Goal: Task Accomplishment & Management: Use online tool/utility

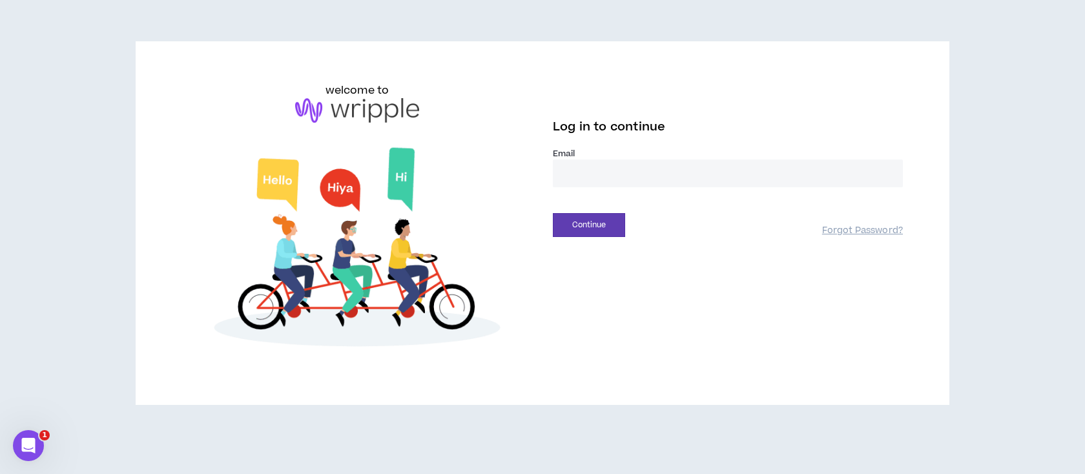
click at [621, 172] on input "email" at bounding box center [728, 173] width 350 height 28
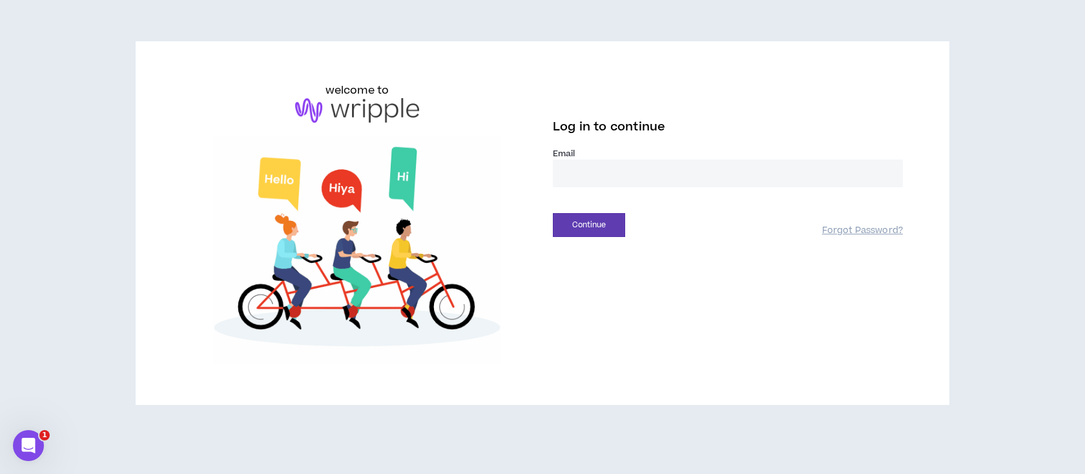
type input "**********"
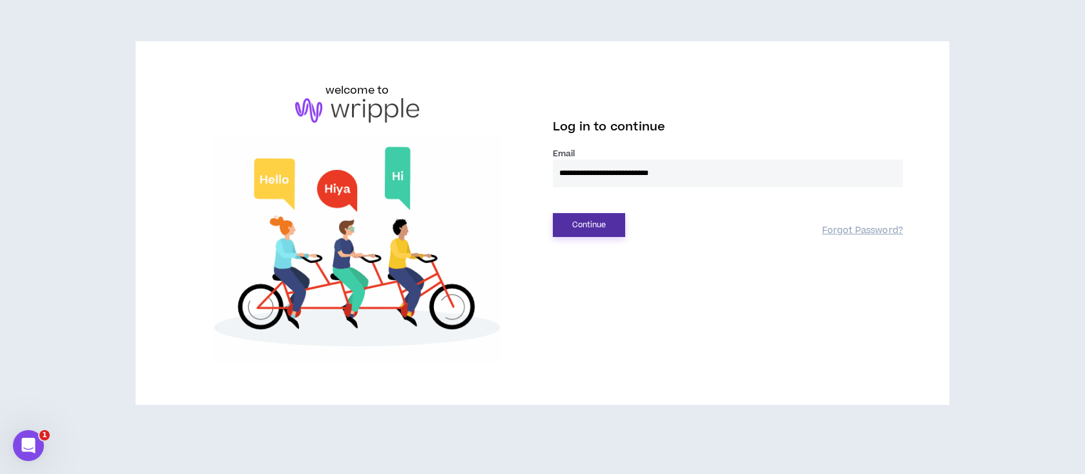
click at [597, 225] on button "Continue" at bounding box center [589, 225] width 72 height 24
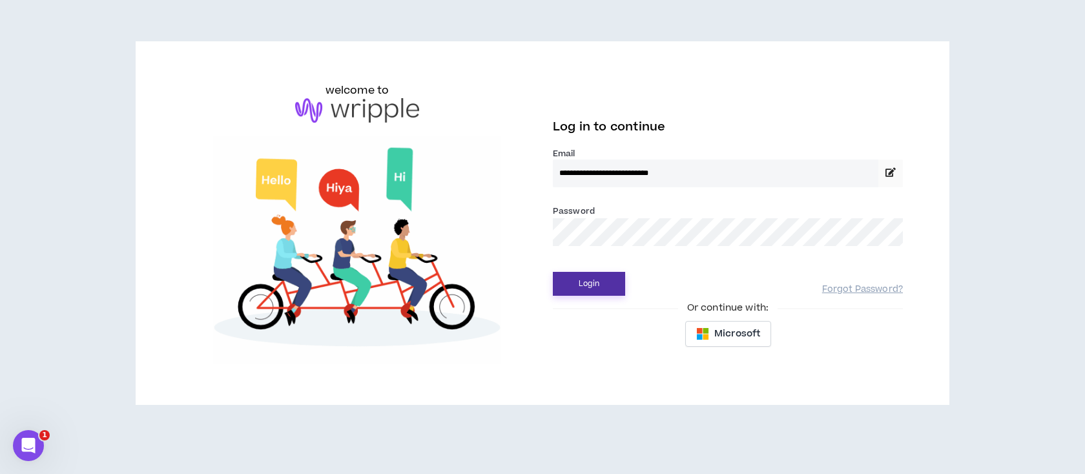
click at [597, 287] on button "Login" at bounding box center [589, 284] width 72 height 24
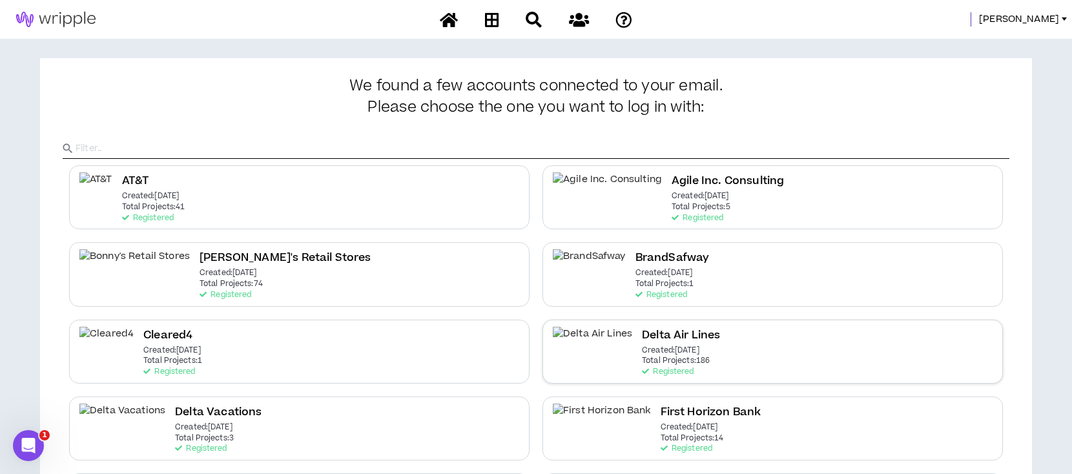
click at [642, 354] on p "Created: [DATE]" at bounding box center [670, 350] width 57 height 9
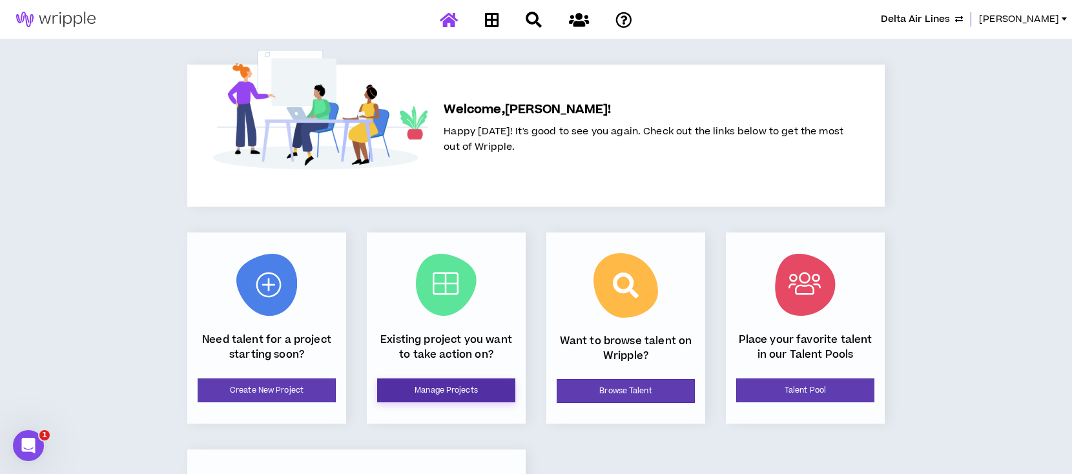
click at [416, 385] on link "Manage Projects" at bounding box center [446, 390] width 138 height 24
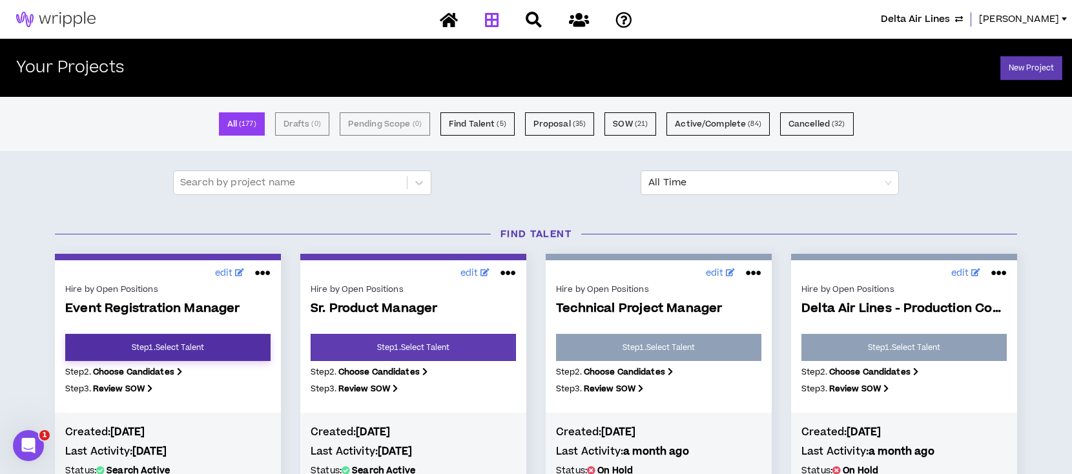
click at [190, 353] on link "Step 1 . Select Talent" at bounding box center [167, 347] width 205 height 27
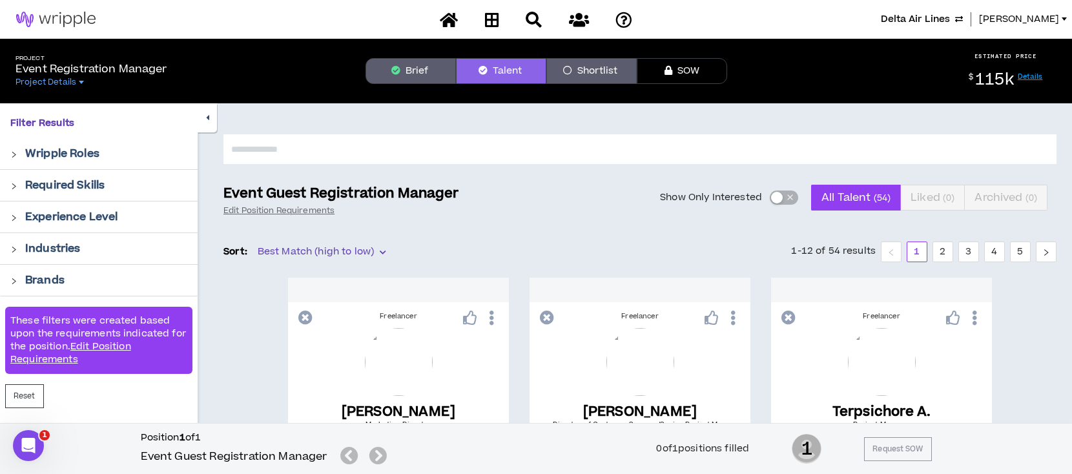
click at [420, 65] on button "Brief" at bounding box center [410, 71] width 90 height 26
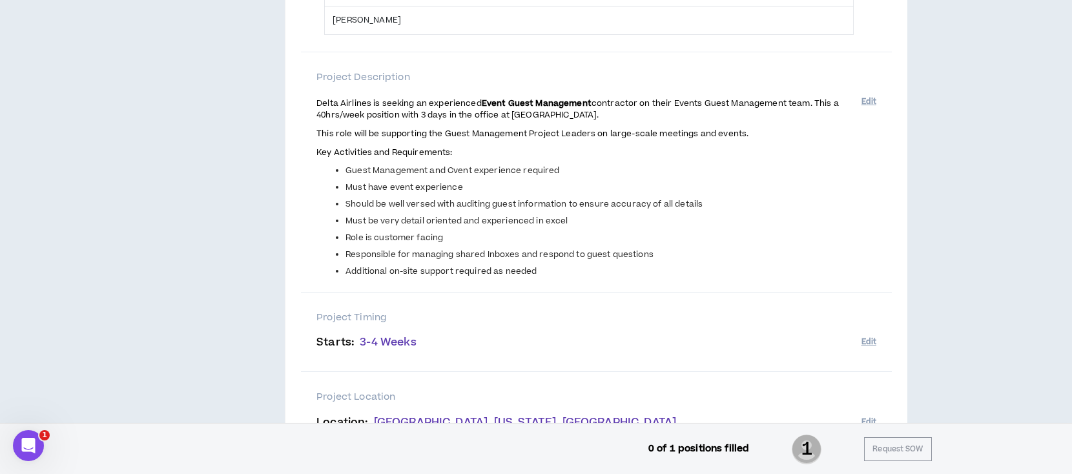
scroll to position [258, 0]
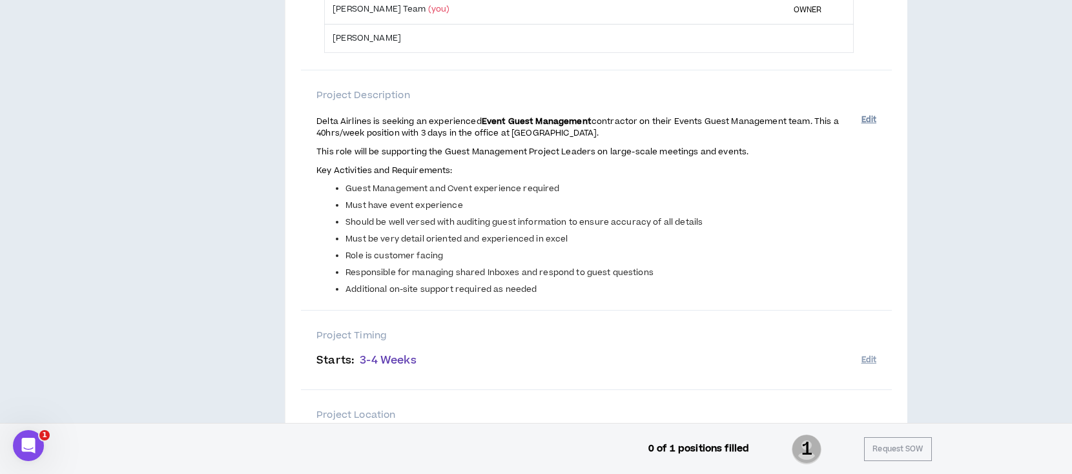
click at [866, 119] on button "Edit" at bounding box center [868, 119] width 15 height 21
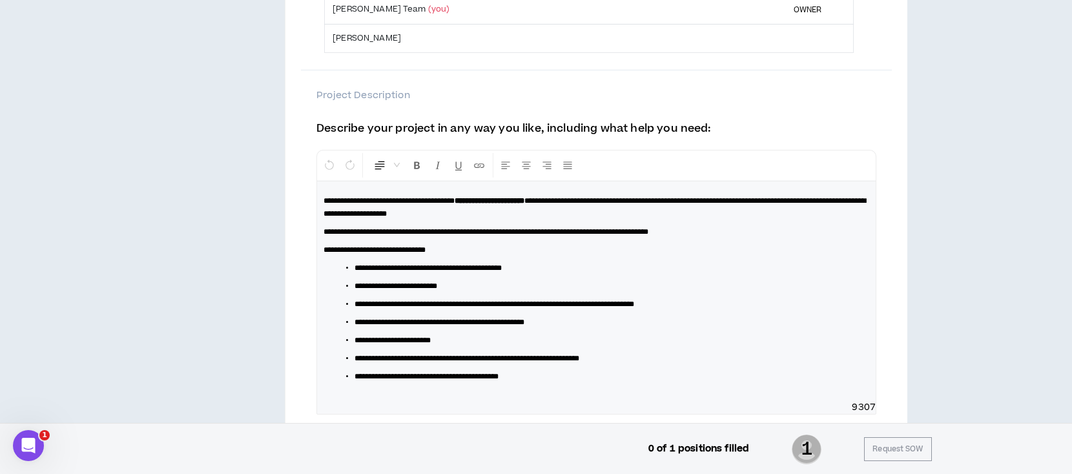
click at [384, 240] on div "**********" at bounding box center [596, 291] width 558 height 220
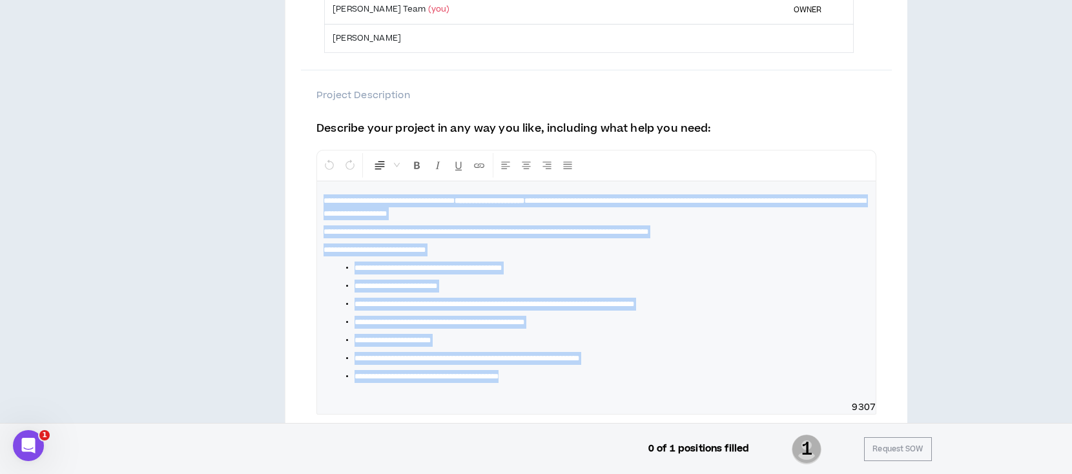
drag, startPoint x: 322, startPoint y: 200, endPoint x: 647, endPoint y: 402, distance: 382.2
click at [647, 402] on div "**********" at bounding box center [596, 282] width 560 height 265
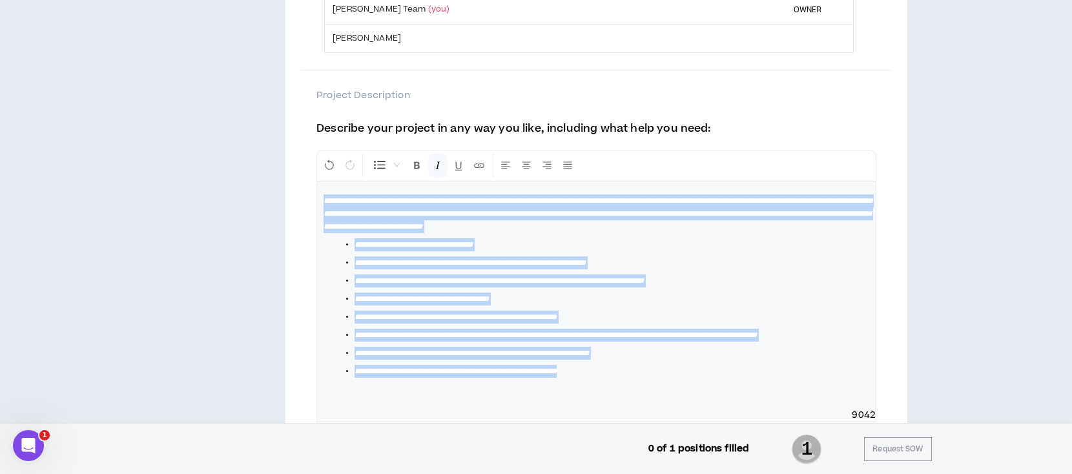
drag, startPoint x: 575, startPoint y: 384, endPoint x: 309, endPoint y: 200, distance: 323.5
click at [309, 200] on div "**********" at bounding box center [596, 287] width 591 height 435
click at [436, 161] on icon "Format Italics" at bounding box center [438, 165] width 12 height 12
click at [586, 261] on span "**********" at bounding box center [469, 263] width 231 height 8
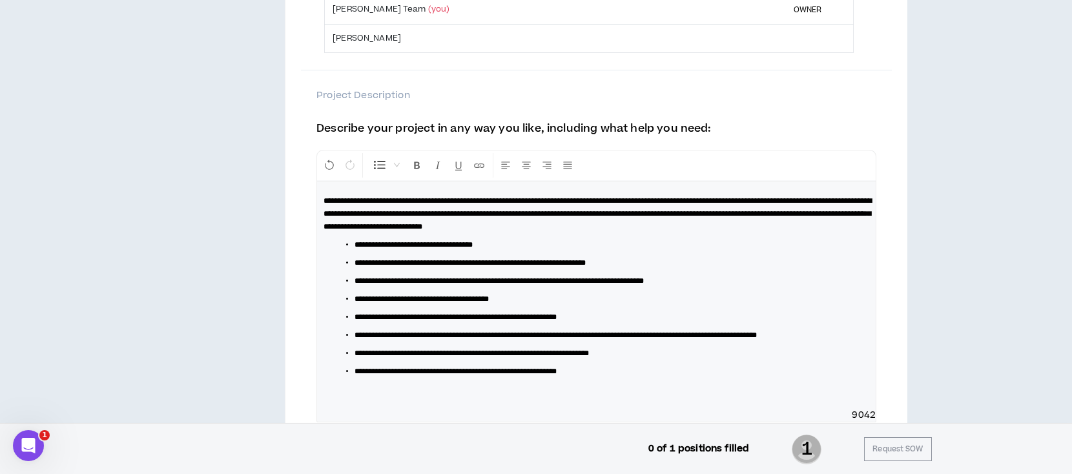
click at [750, 302] on li "**********" at bounding box center [601, 298] width 494 height 13
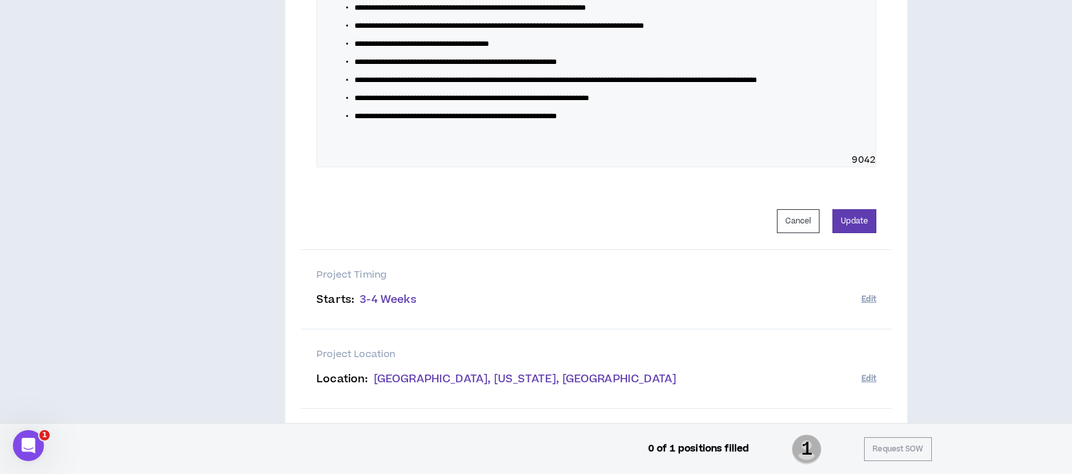
scroll to position [517, 0]
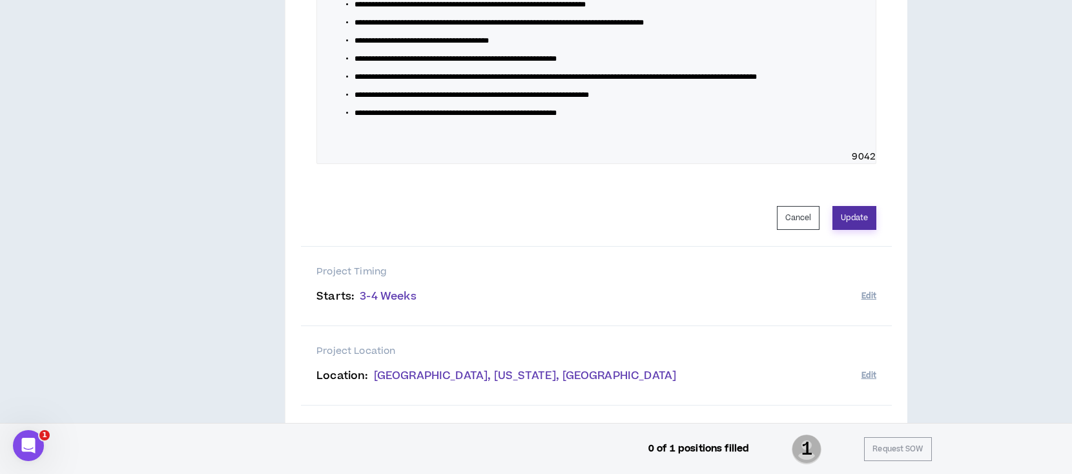
click at [865, 229] on button "Update" at bounding box center [854, 218] width 44 height 24
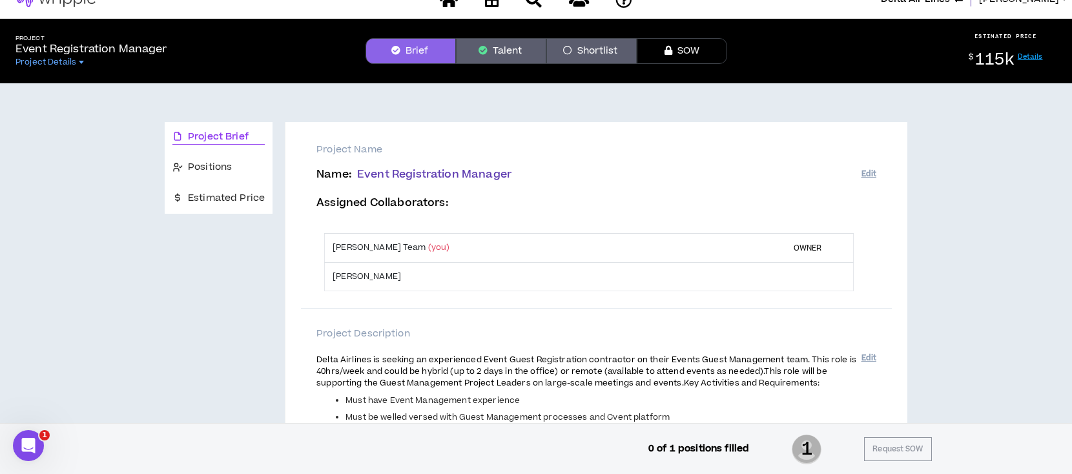
scroll to position [0, 0]
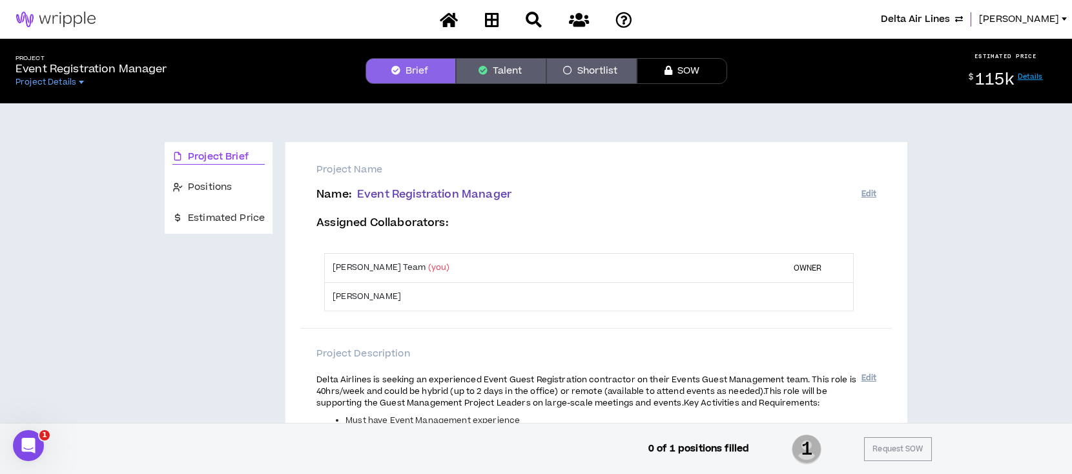
click at [493, 75] on button "Talent" at bounding box center [501, 71] width 90 height 26
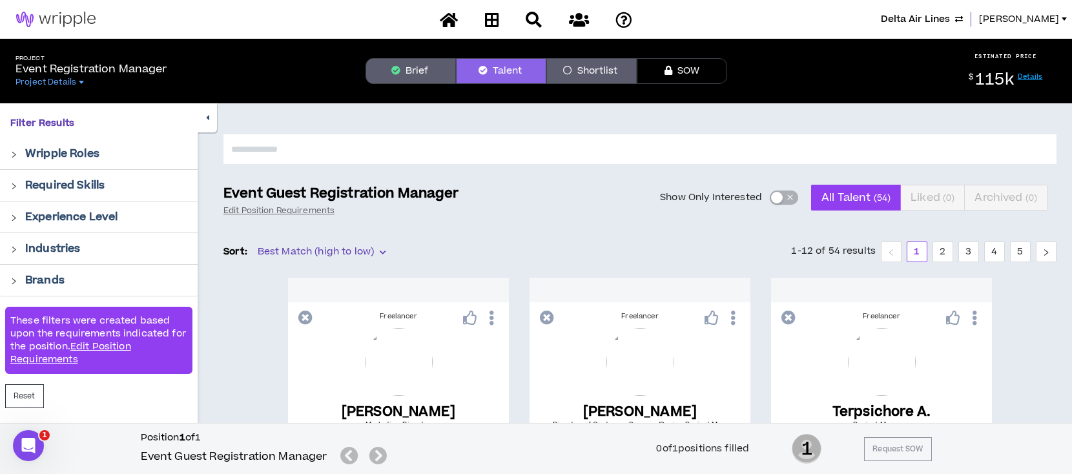
click at [376, 150] on input "text" at bounding box center [639, 149] width 833 height 30
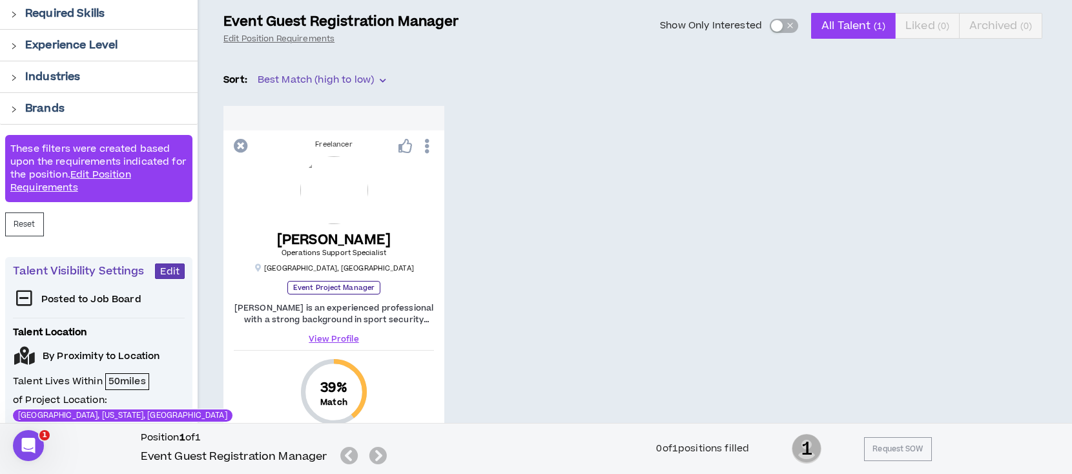
scroll to position [258, 0]
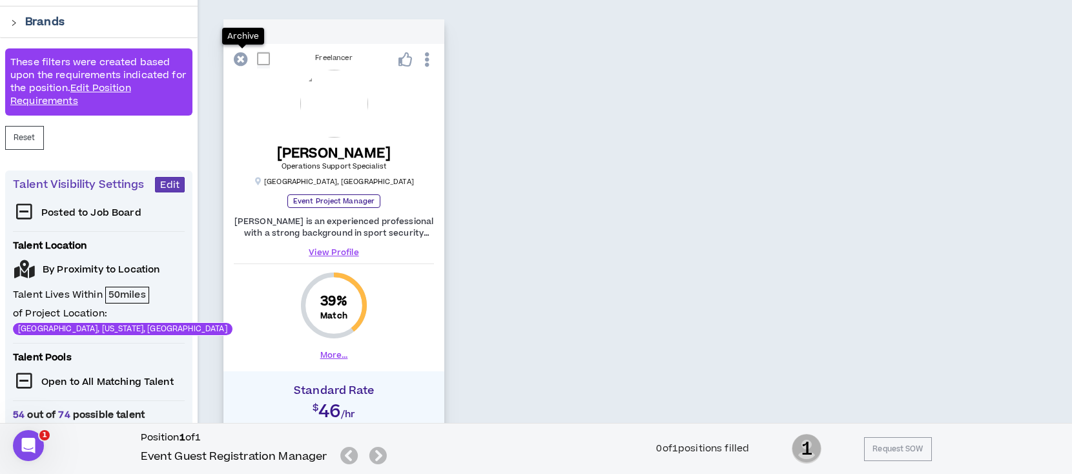
click at [237, 61] on icon at bounding box center [241, 59] width 14 height 14
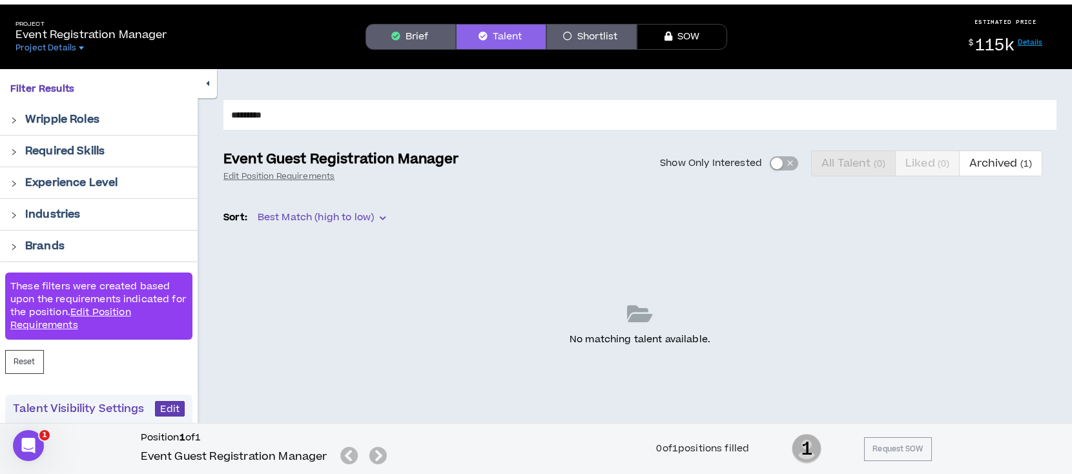
scroll to position [0, 0]
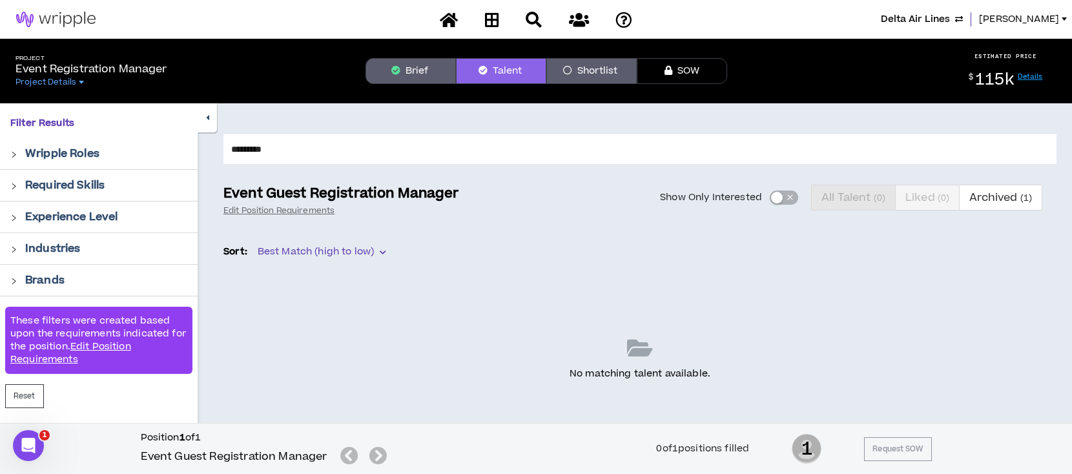
drag, startPoint x: 243, startPoint y: 155, endPoint x: 209, endPoint y: 153, distance: 33.6
click at [209, 153] on div "********* Event Guest Registration Manager Edit Position Requirements Show Only…" at bounding box center [635, 404] width 874 height 602
type input "*****"
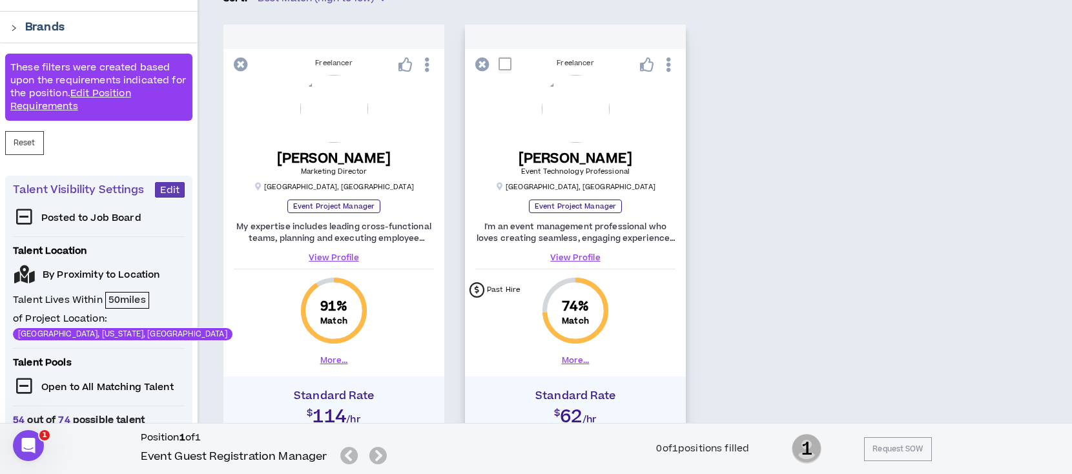
scroll to position [258, 0]
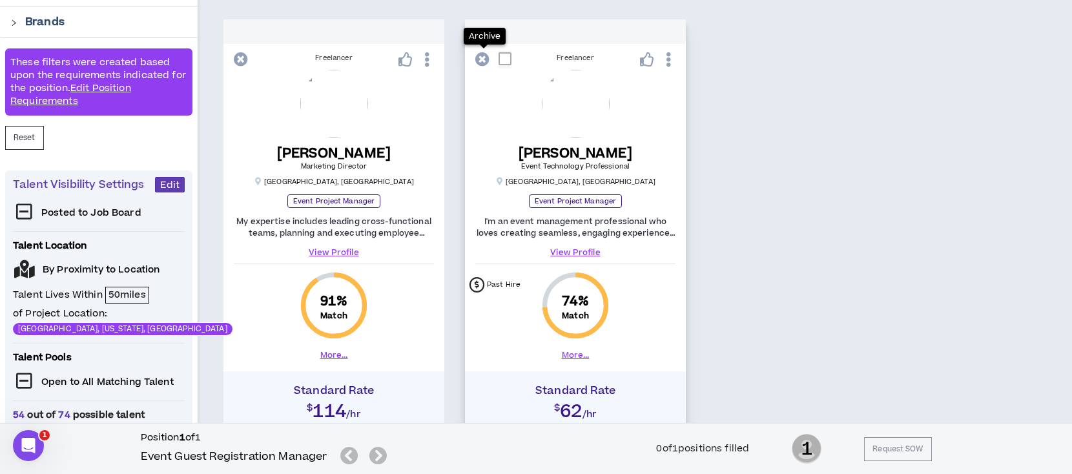
click at [480, 62] on icon at bounding box center [482, 59] width 14 height 14
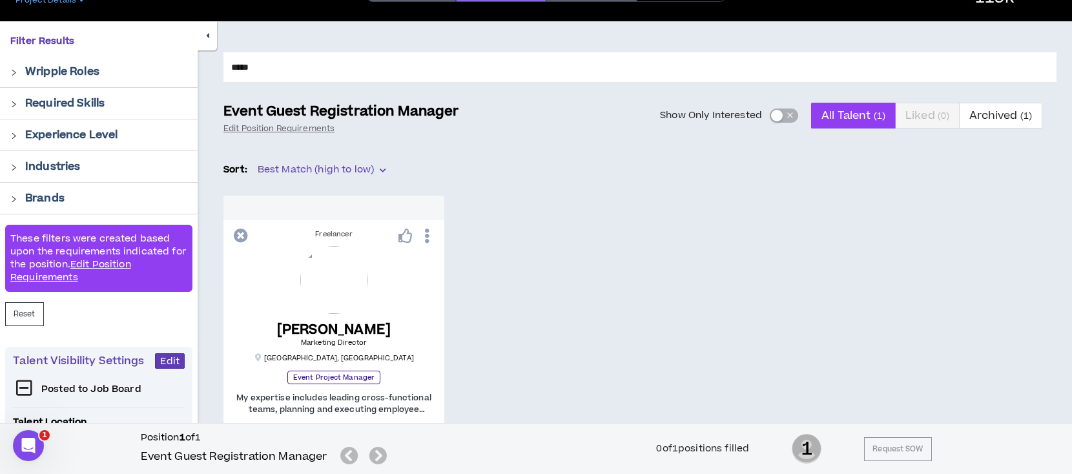
scroll to position [0, 0]
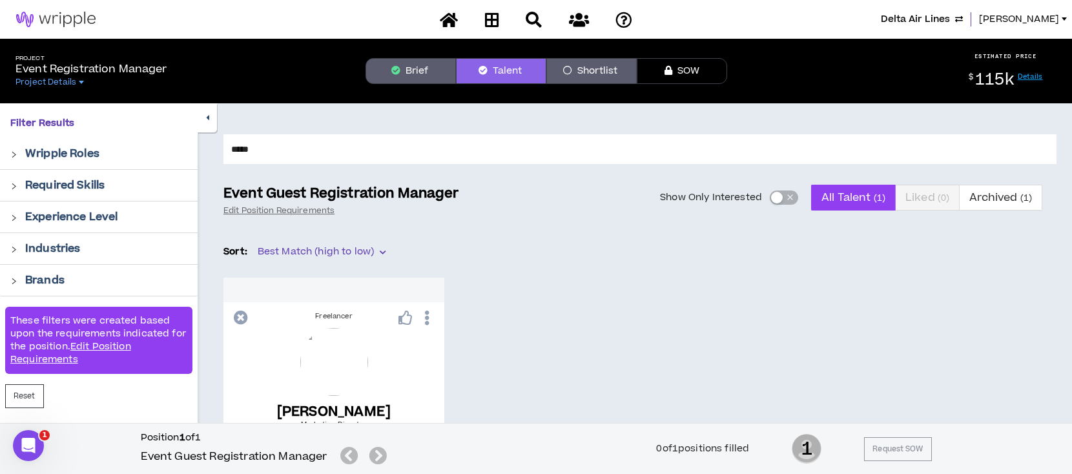
click at [288, 139] on input "*****" at bounding box center [639, 149] width 833 height 30
drag, startPoint x: 271, startPoint y: 156, endPoint x: 216, endPoint y: 151, distance: 55.1
click at [216, 151] on div "***** Event Guest Registration Manager Edit Position Requirements Show Only Int…" at bounding box center [635, 465] width 874 height 724
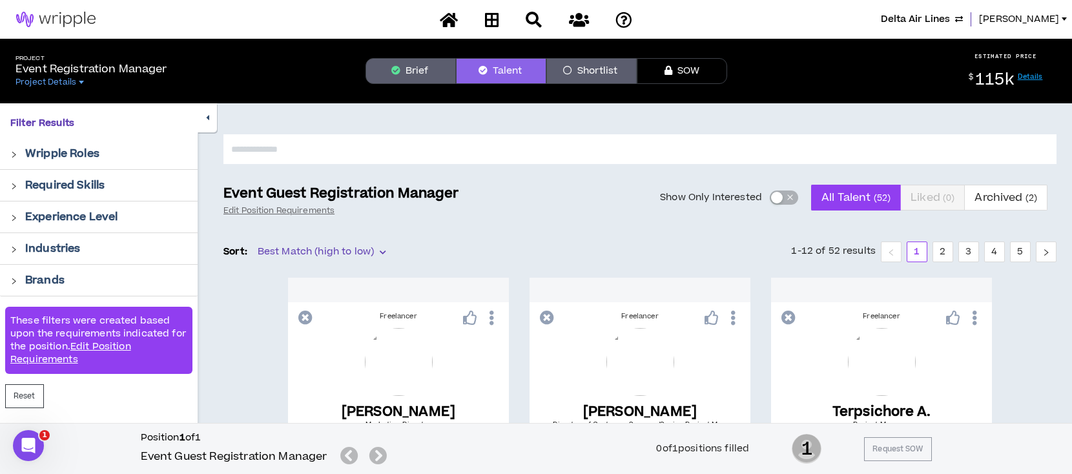
click at [416, 78] on button "Brief" at bounding box center [410, 71] width 90 height 26
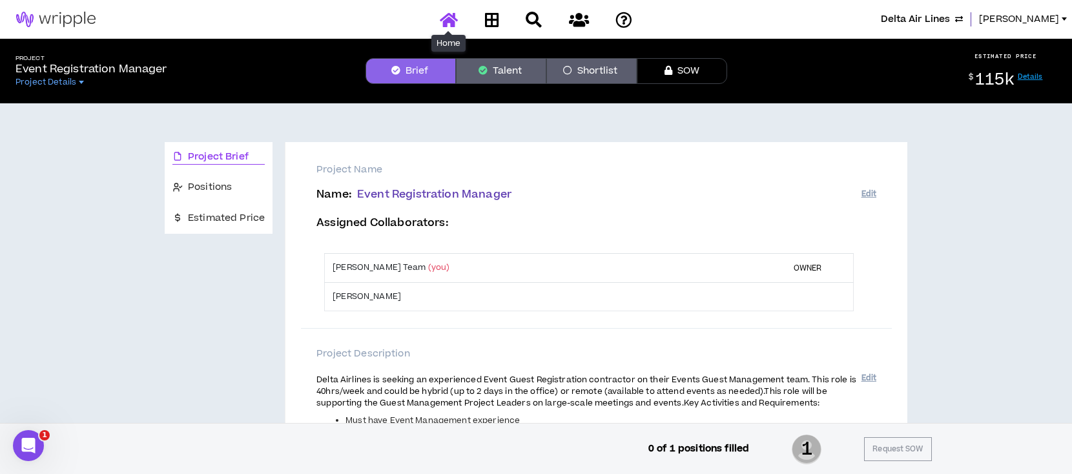
click at [447, 21] on icon at bounding box center [449, 20] width 18 height 16
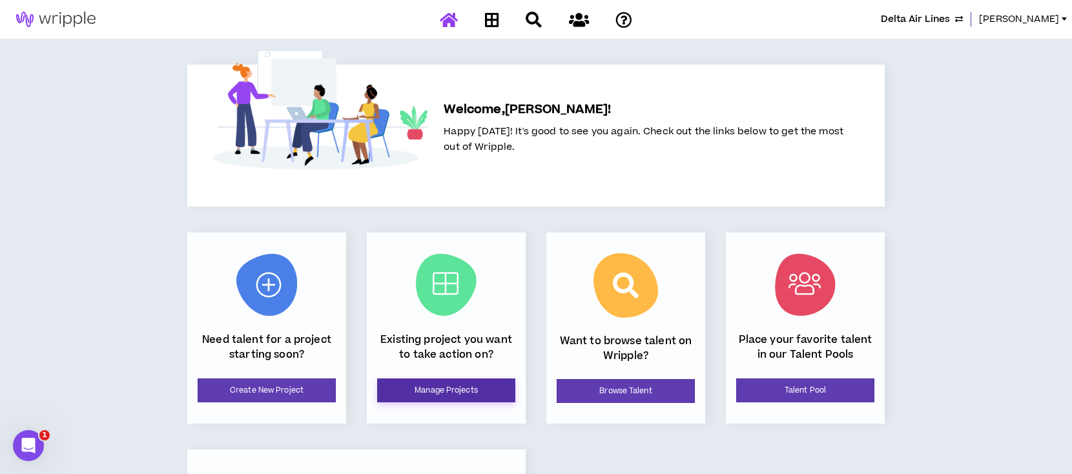
click at [473, 385] on link "Manage Projects" at bounding box center [446, 390] width 138 height 24
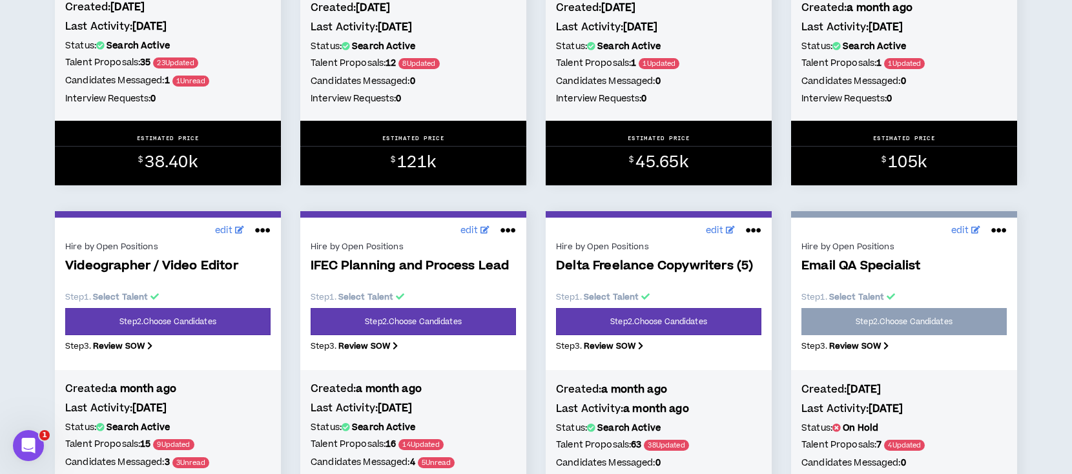
scroll to position [1291, 0]
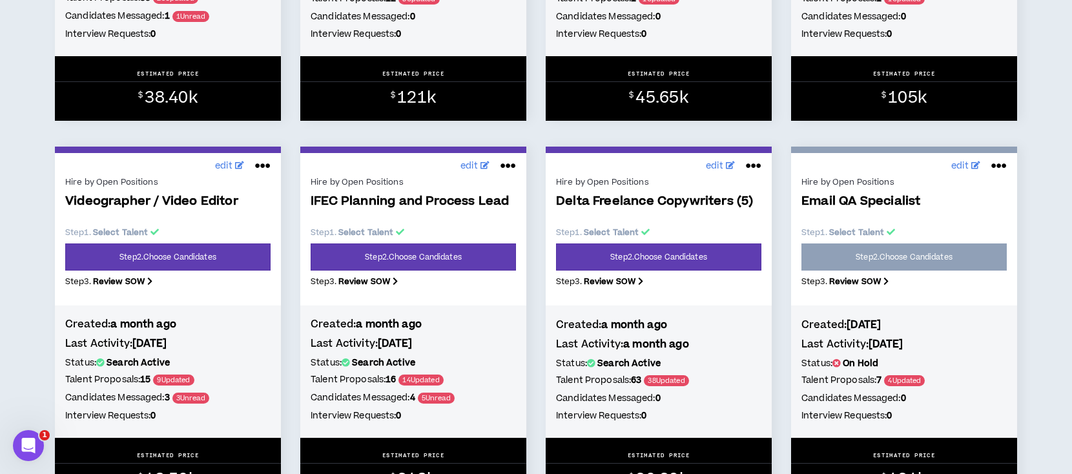
click at [382, 206] on span "IFEC Planning and Process Lead" at bounding box center [413, 201] width 205 height 15
click at [397, 258] on link "Step 2 . Choose Candidates" at bounding box center [413, 256] width 205 height 27
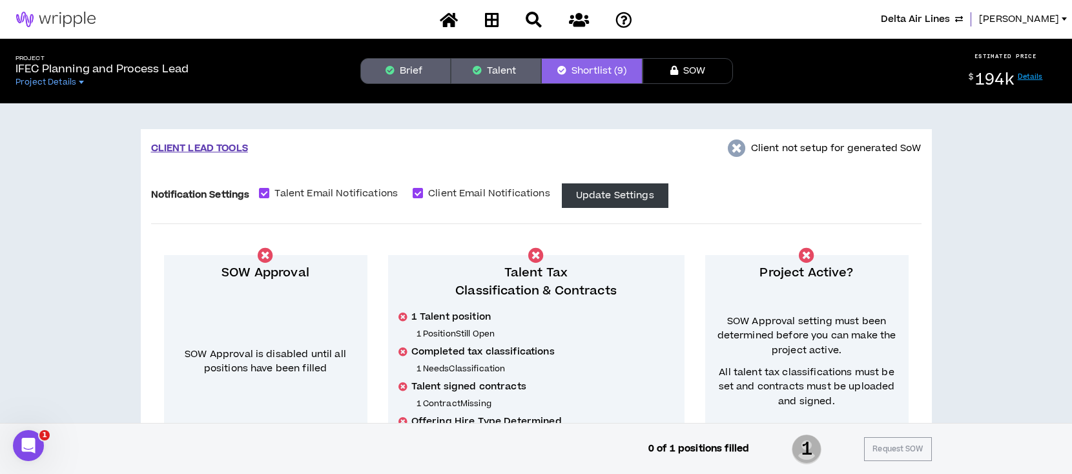
click at [500, 79] on button "Talent" at bounding box center [496, 71] width 90 height 26
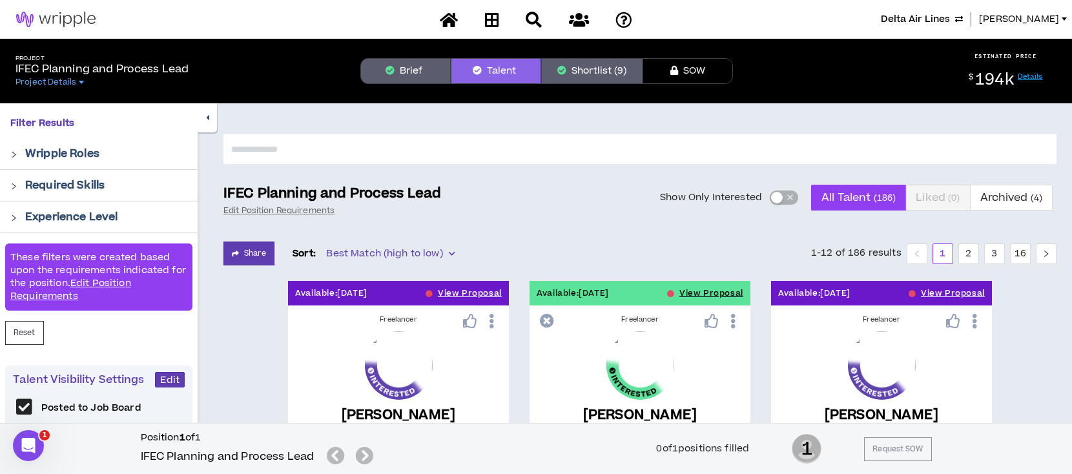
click at [603, 72] on button "Shortlist (9)" at bounding box center [591, 71] width 101 height 26
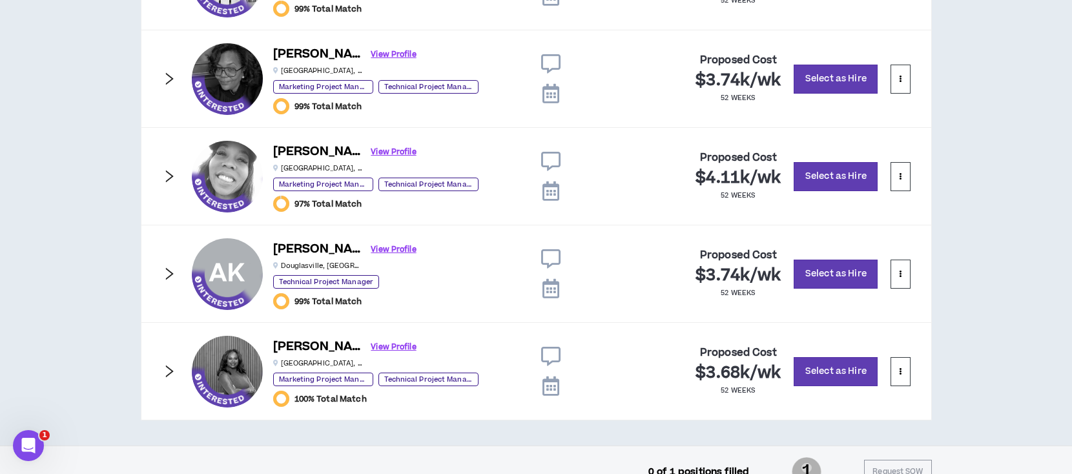
scroll to position [1236, 0]
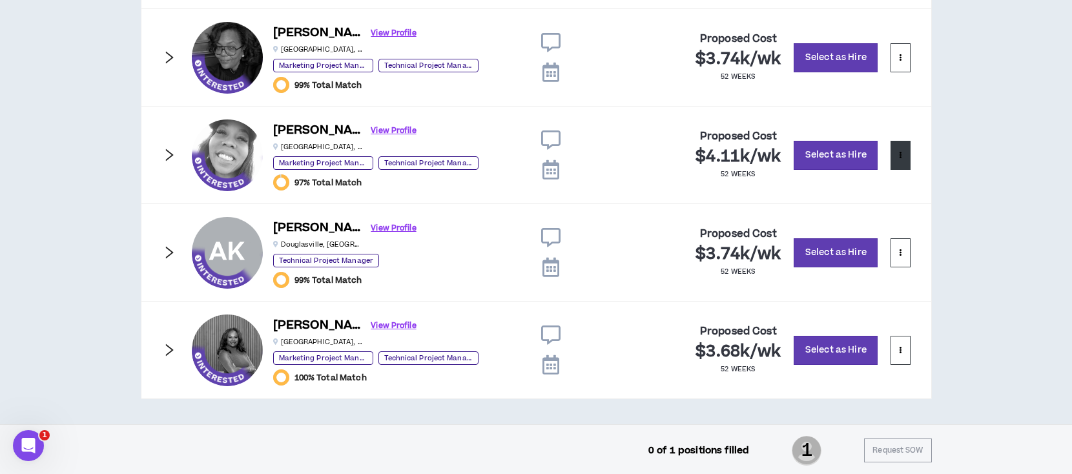
click at [899, 158] on p at bounding box center [900, 155] width 3 height 12
click at [894, 184] on span "Remove from shortlist" at bounding box center [848, 184] width 107 height 14
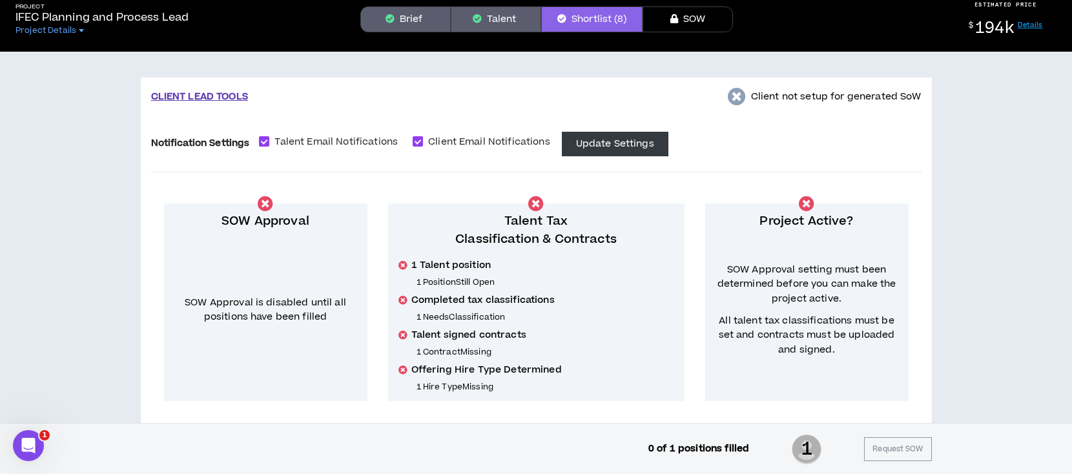
scroll to position [19, 0]
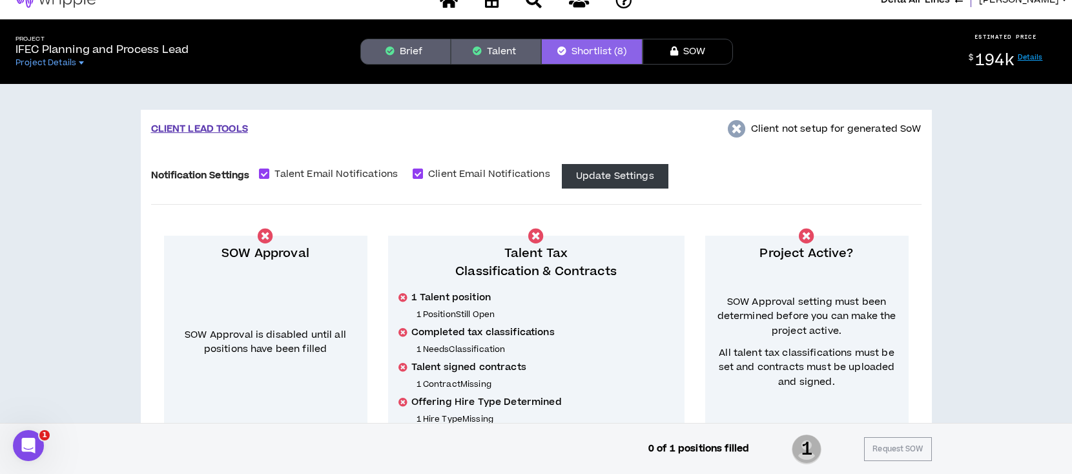
click at [498, 53] on button "Talent" at bounding box center [496, 52] width 90 height 26
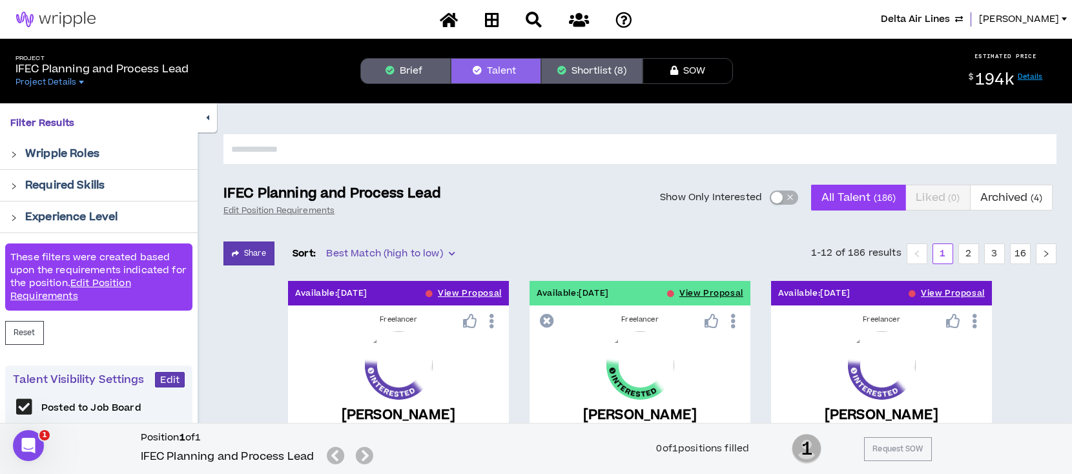
click at [432, 70] on button "Brief" at bounding box center [405, 71] width 90 height 26
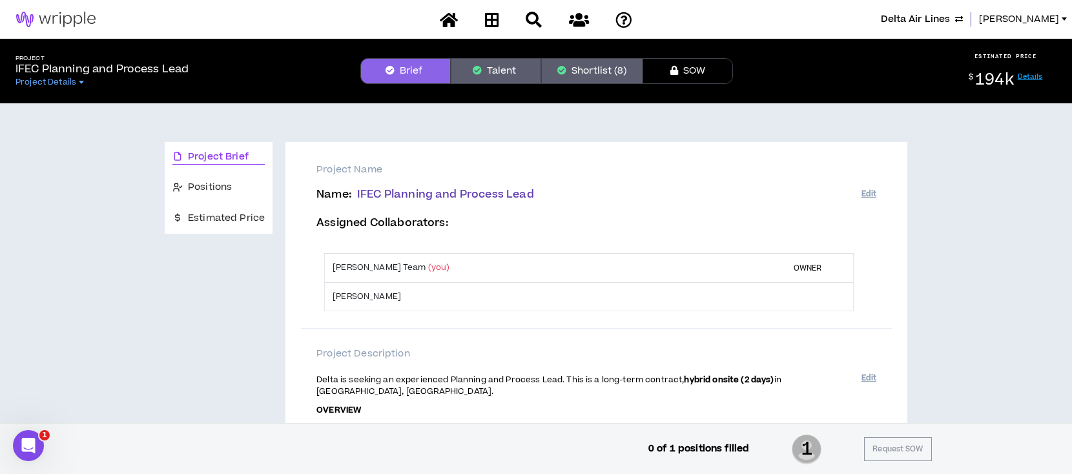
click at [485, 65] on button "Talent" at bounding box center [496, 71] width 90 height 26
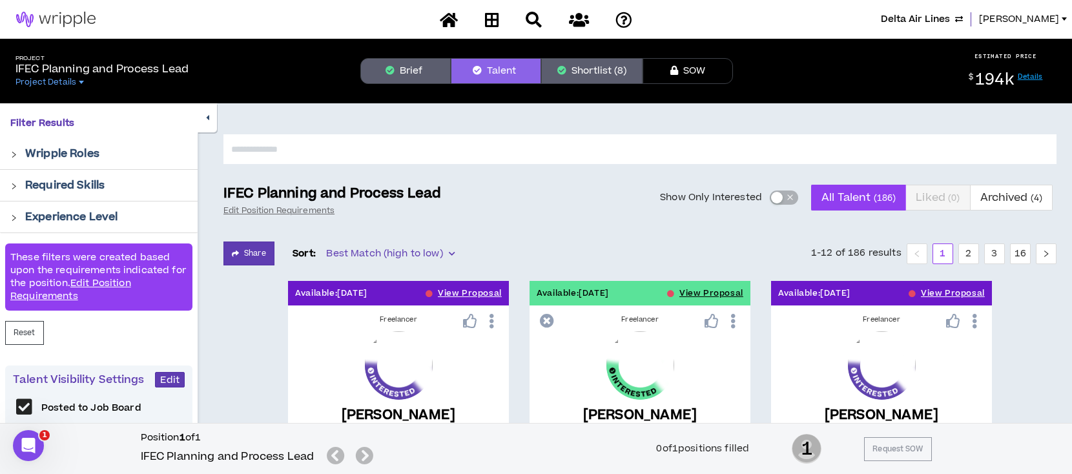
click at [778, 197] on div "button" at bounding box center [777, 198] width 12 height 12
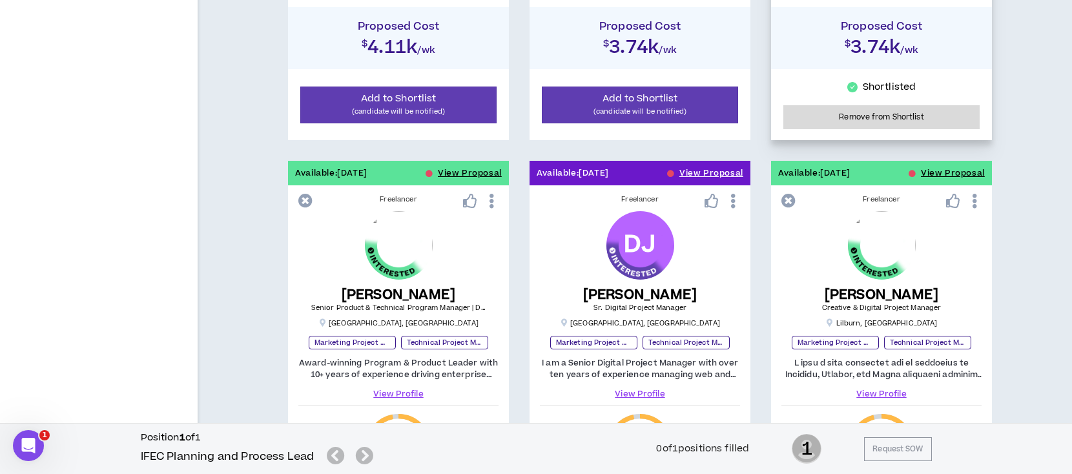
scroll to position [1721, 0]
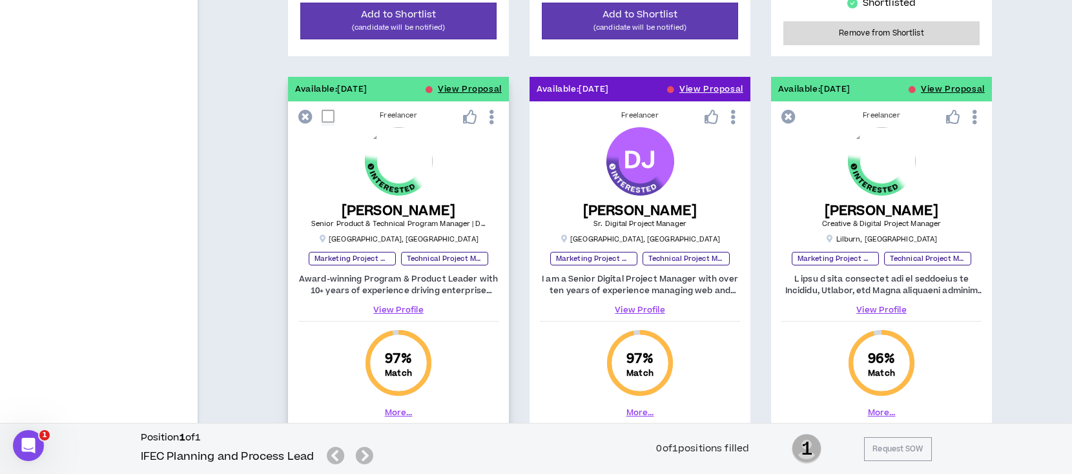
click at [491, 119] on icon at bounding box center [492, 117] width 14 height 23
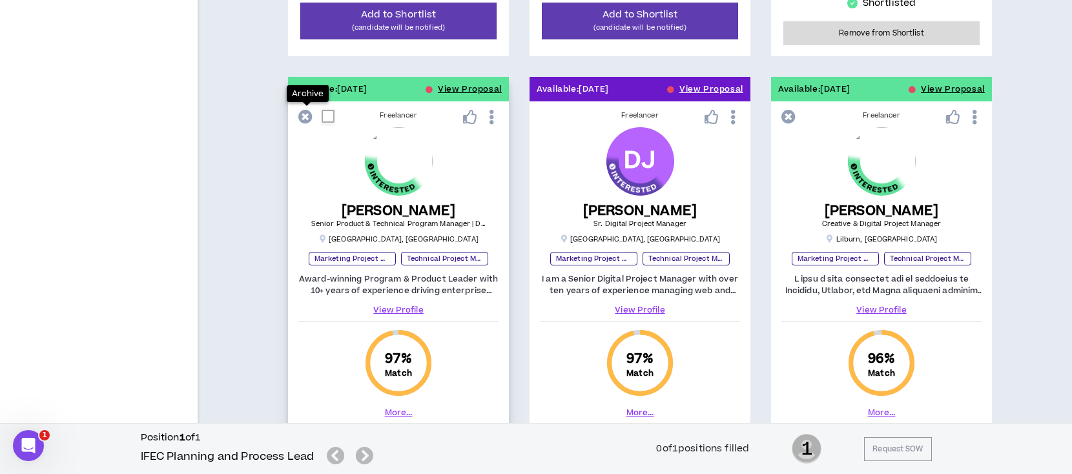
click at [306, 118] on icon at bounding box center [305, 117] width 14 height 14
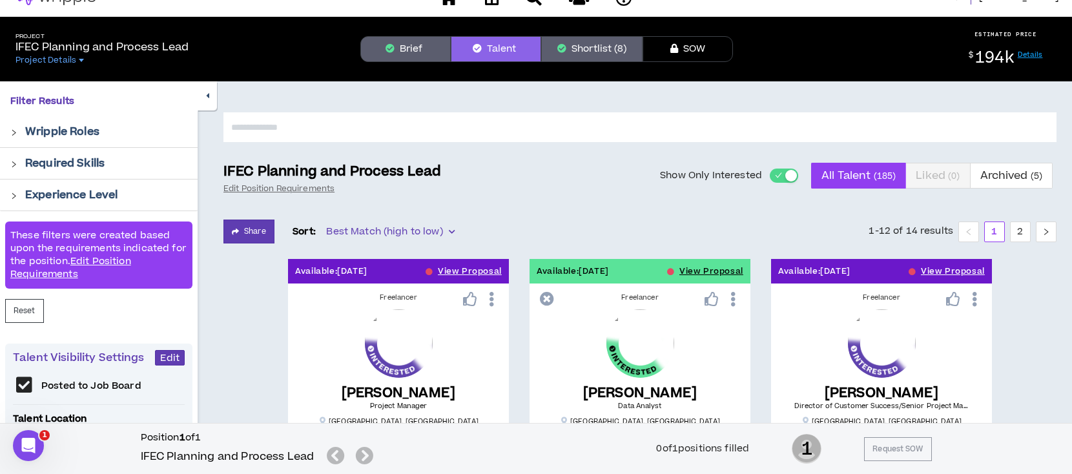
scroll to position [0, 0]
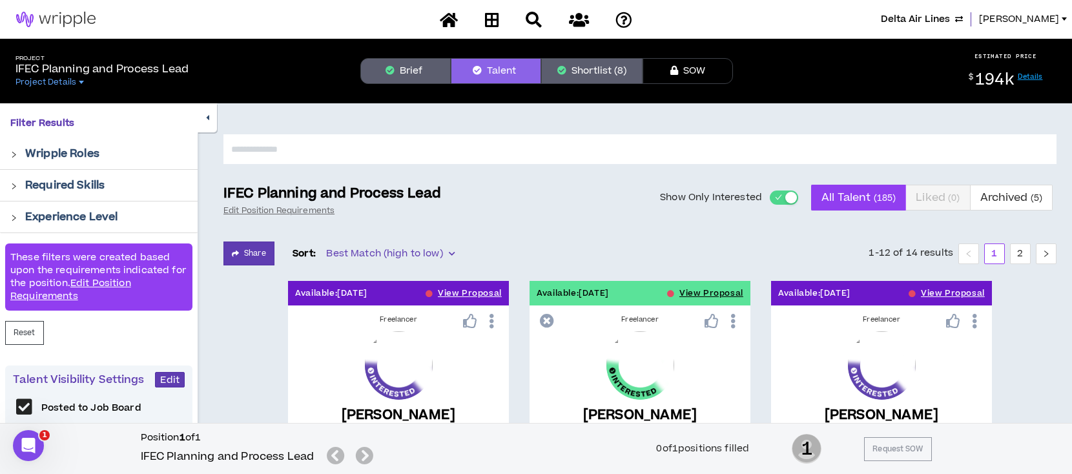
click at [417, 75] on button "Brief" at bounding box center [405, 71] width 90 height 26
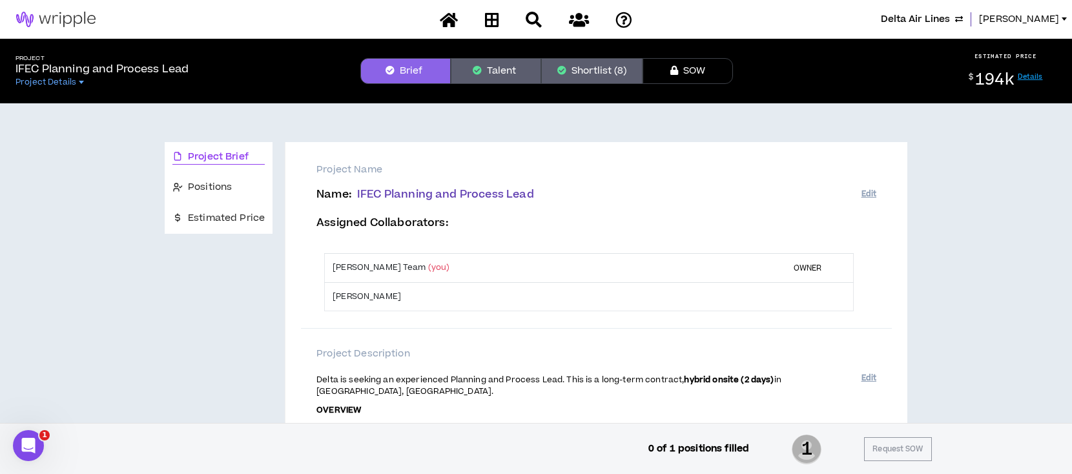
click at [496, 74] on button "Talent" at bounding box center [496, 71] width 90 height 26
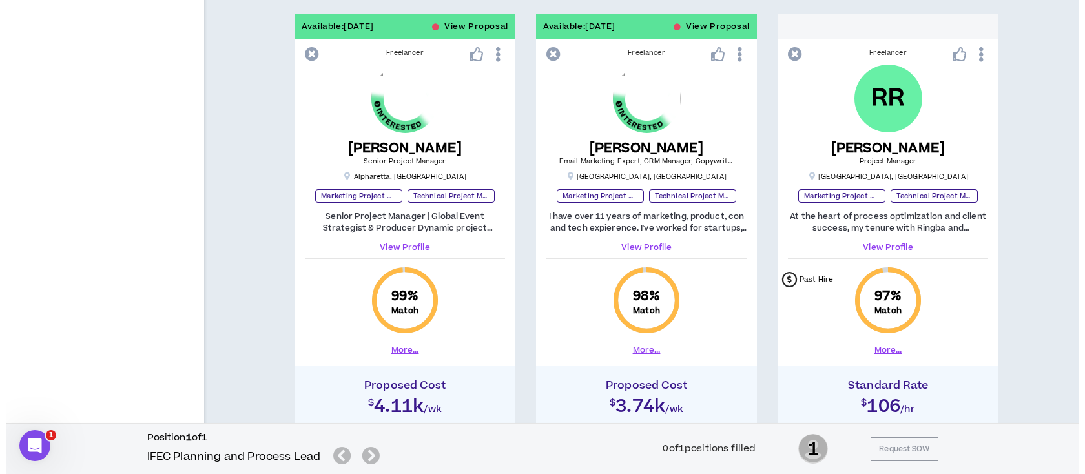
scroll to position [1291, 0]
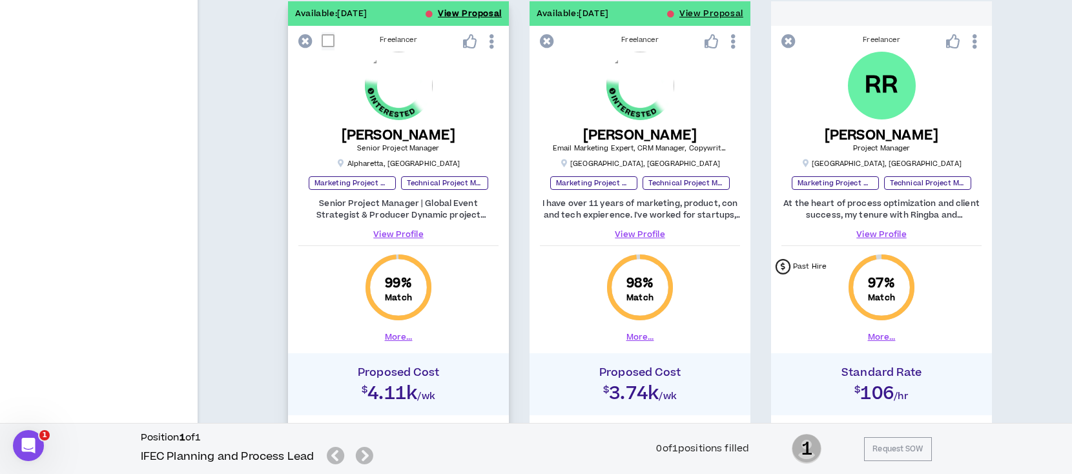
click at [451, 12] on button "View Proposal" at bounding box center [470, 13] width 64 height 25
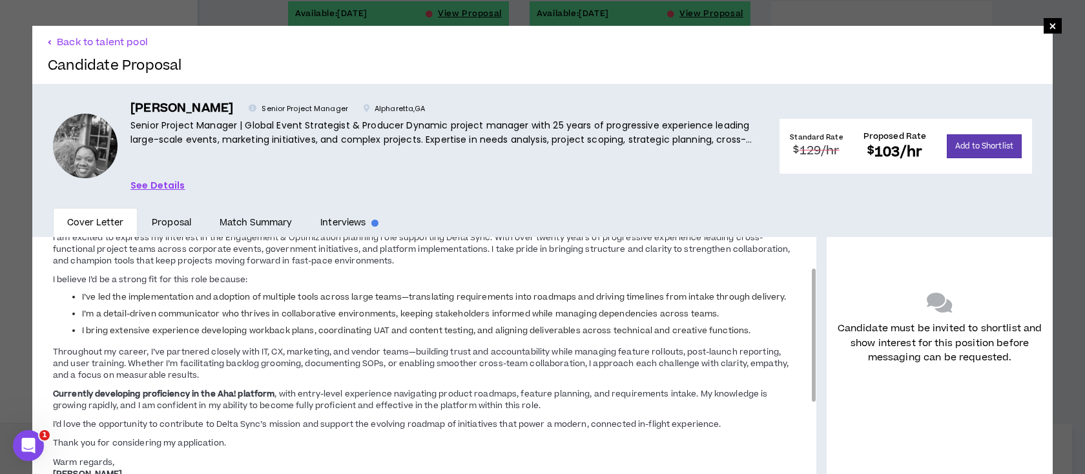
scroll to position [53, 0]
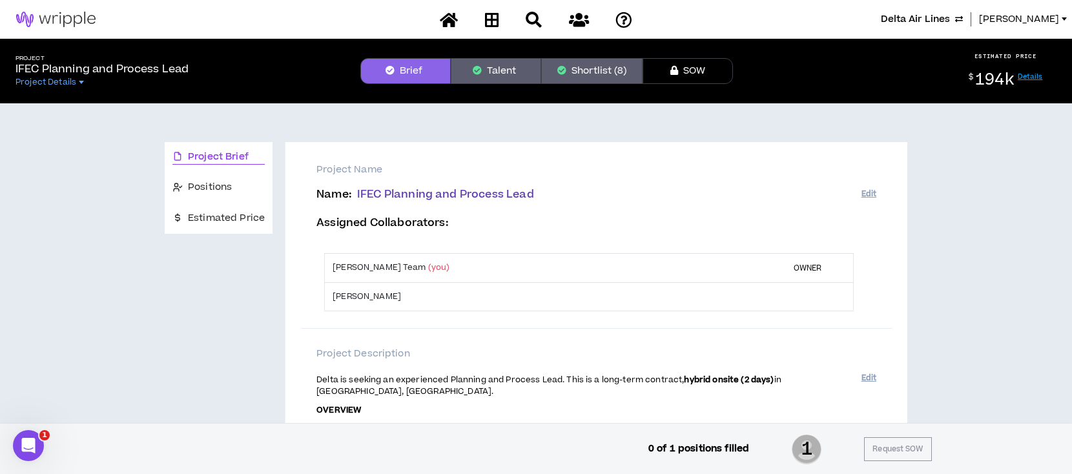
click at [497, 74] on button "Talent" at bounding box center [496, 71] width 90 height 26
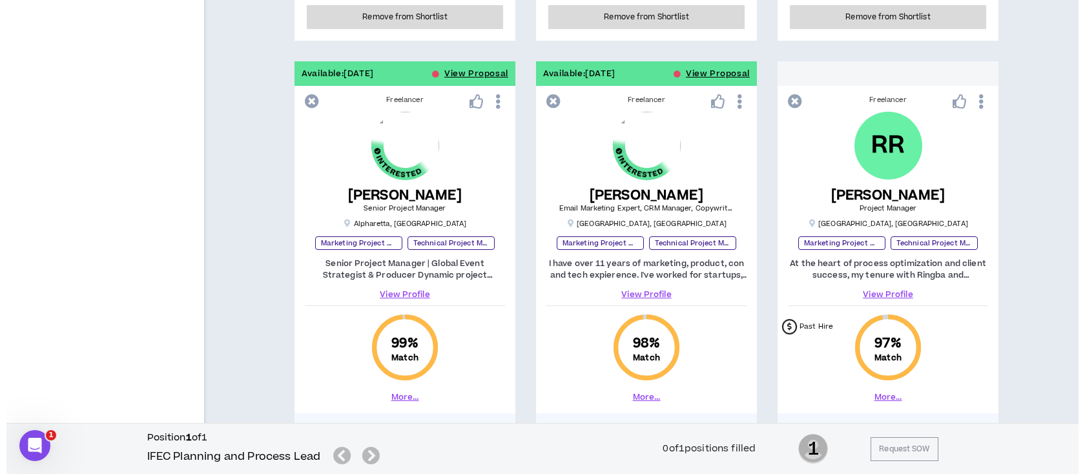
scroll to position [1205, 0]
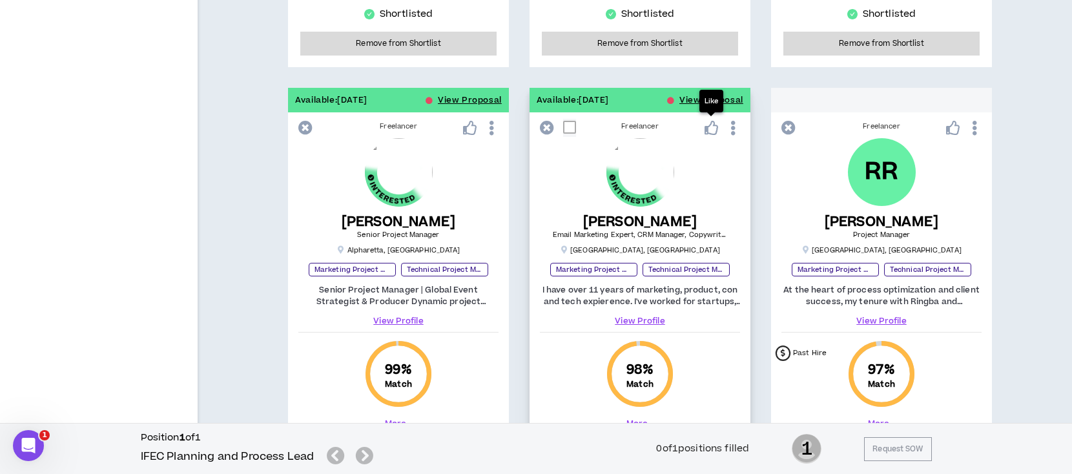
click at [703, 95] on div "Like" at bounding box center [711, 101] width 24 height 23
click at [731, 98] on button "View Proposal" at bounding box center [711, 100] width 64 height 25
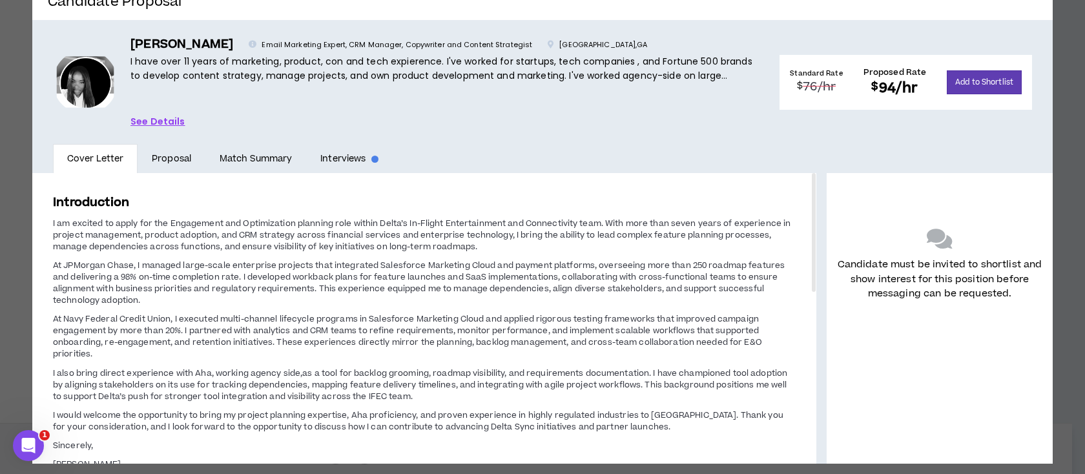
scroll to position [79, 0]
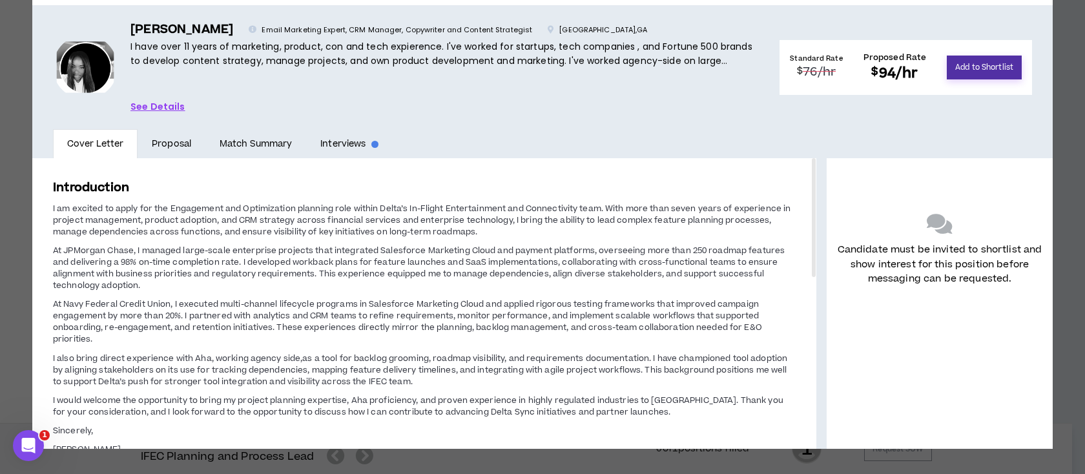
click at [987, 70] on button "Add to Shortlist" at bounding box center [984, 68] width 75 height 24
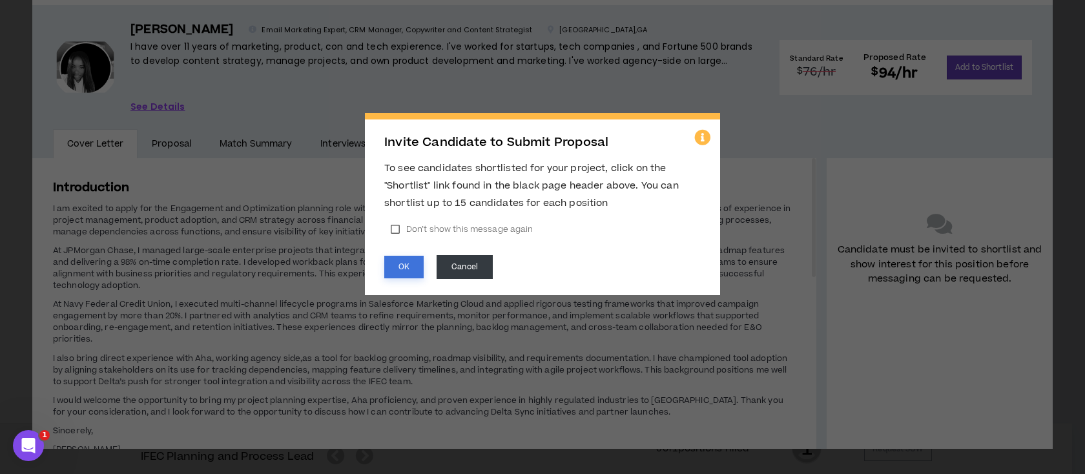
click at [394, 267] on button "OK" at bounding box center [403, 267] width 39 height 23
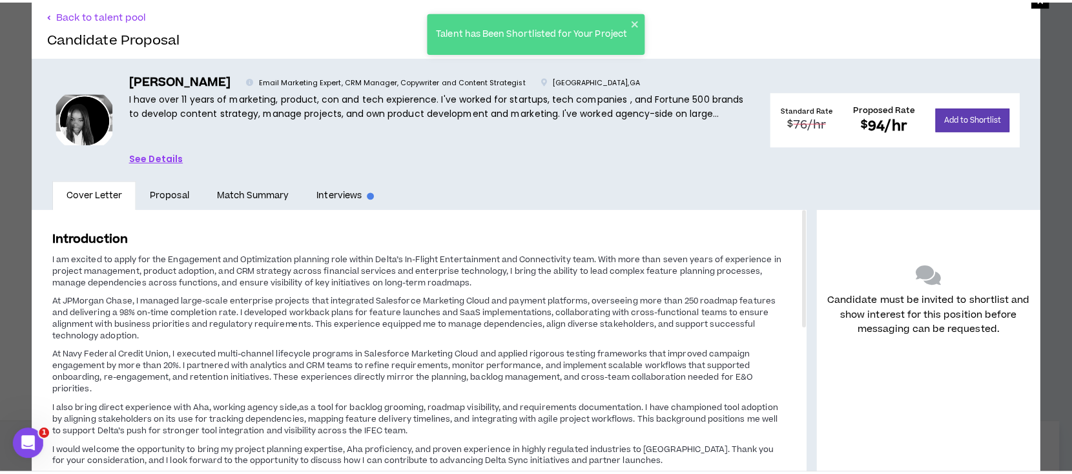
scroll to position [0, 0]
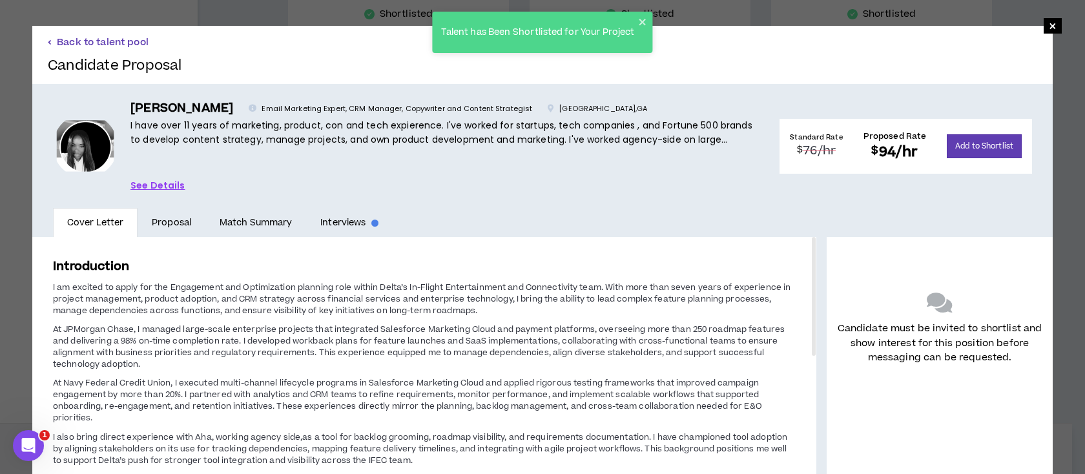
click at [125, 40] on button "Back to talent pool" at bounding box center [98, 42] width 101 height 12
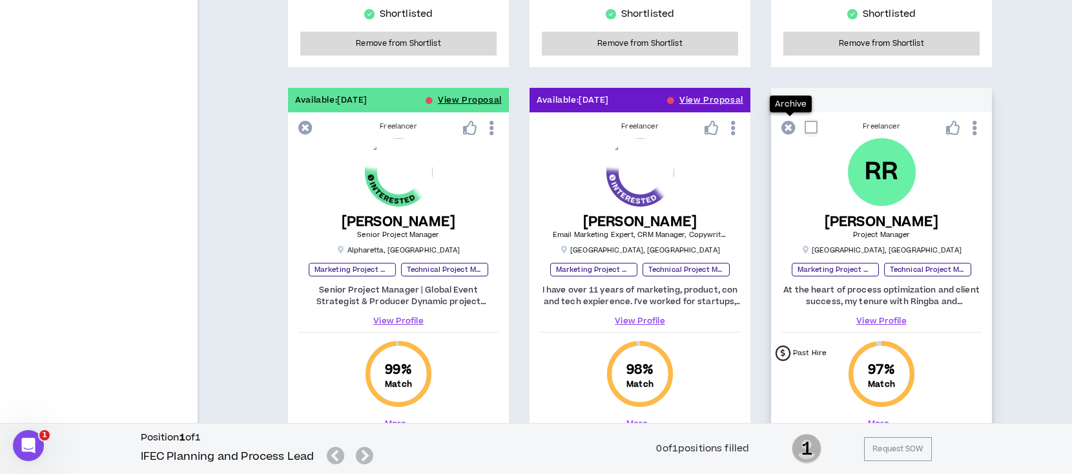
click at [790, 127] on icon at bounding box center [788, 128] width 14 height 14
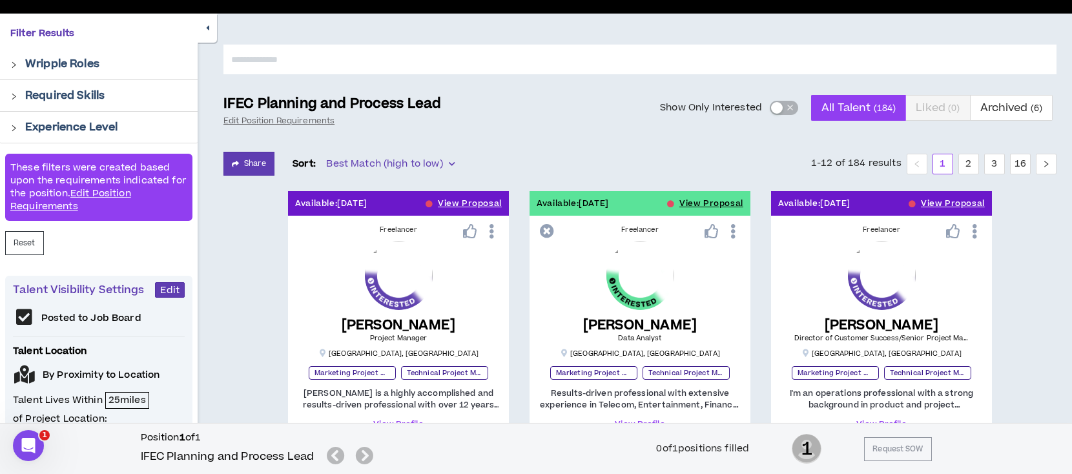
scroll to position [86, 0]
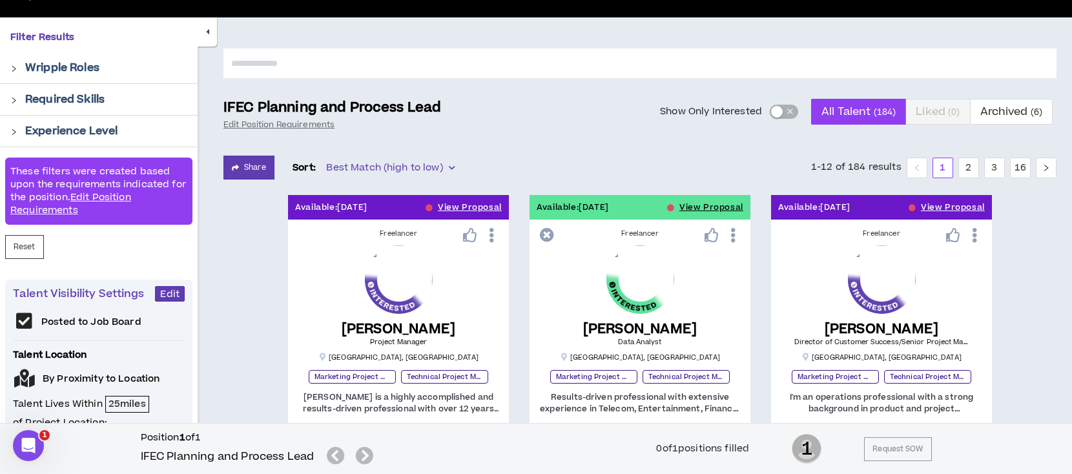
click at [779, 108] on div "button" at bounding box center [777, 112] width 12 height 12
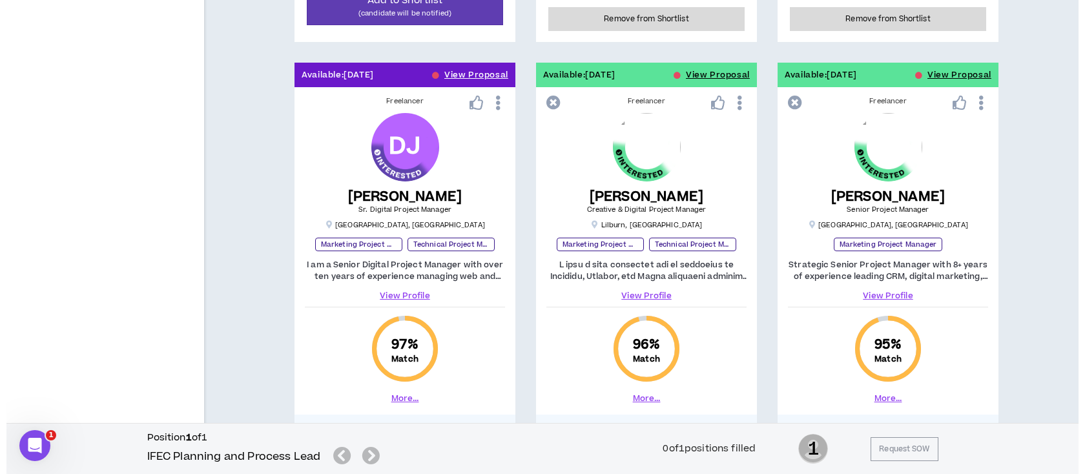
scroll to position [1721, 0]
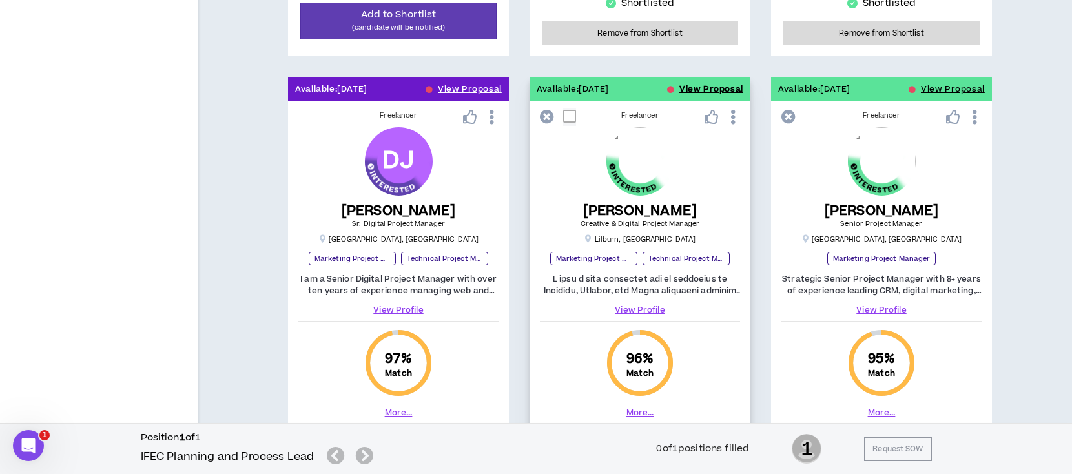
click at [731, 86] on button "View Proposal" at bounding box center [711, 89] width 64 height 25
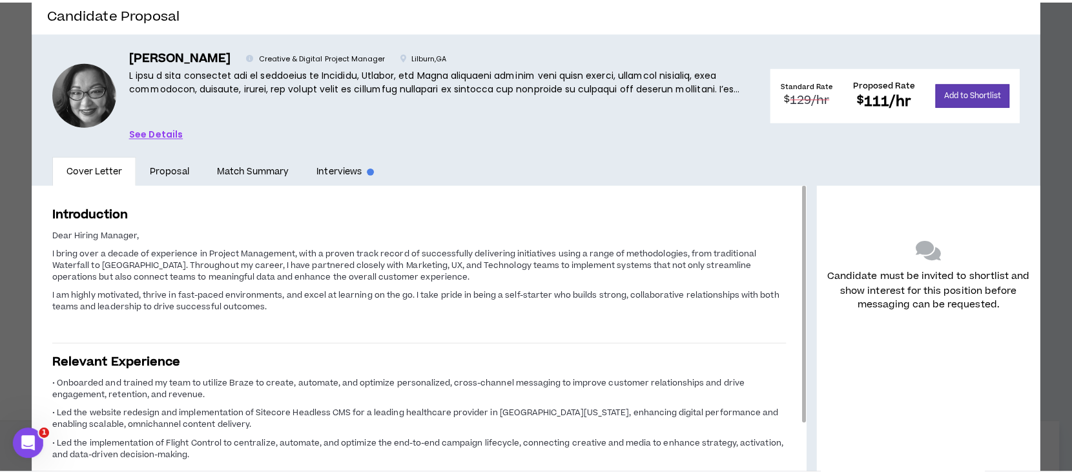
scroll to position [79, 0]
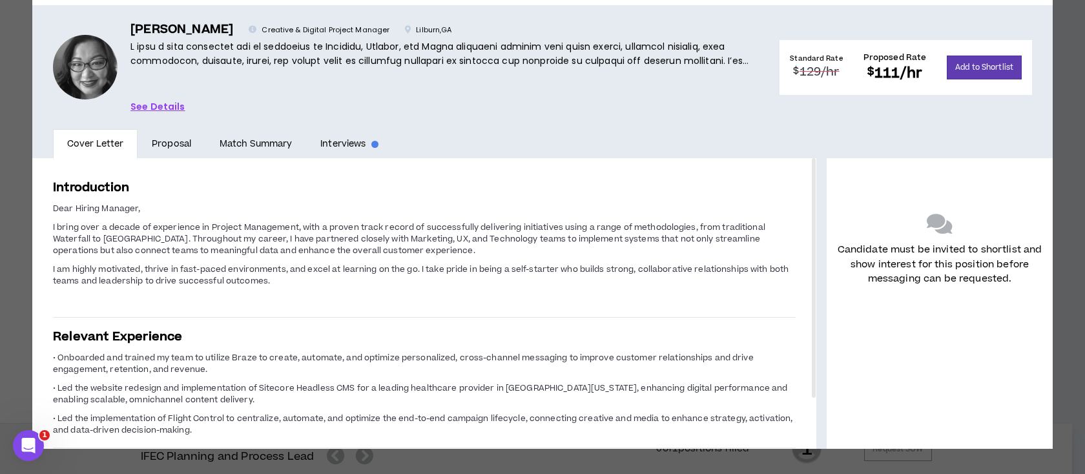
click at [174, 144] on link "Proposal" at bounding box center [172, 144] width 68 height 30
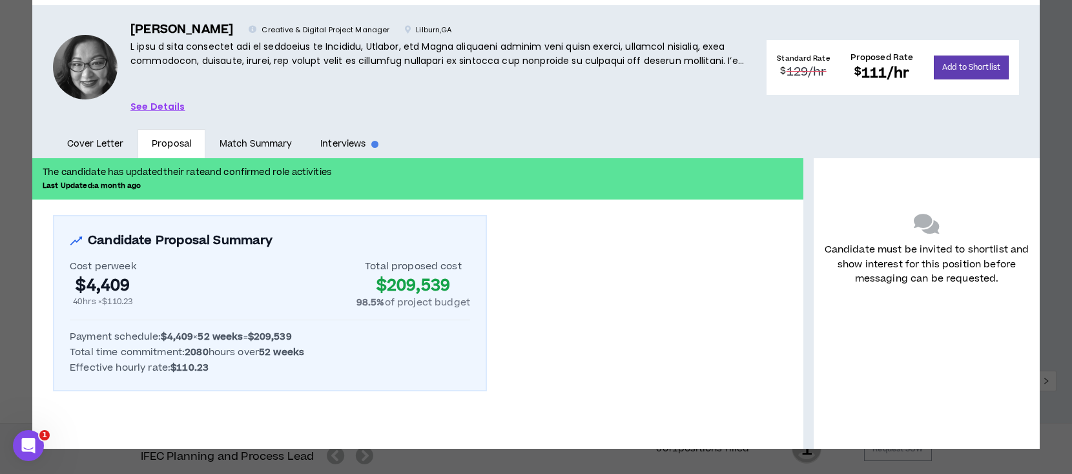
scroll to position [1944, 0]
click at [96, 142] on link "Cover Letter" at bounding box center [95, 144] width 85 height 30
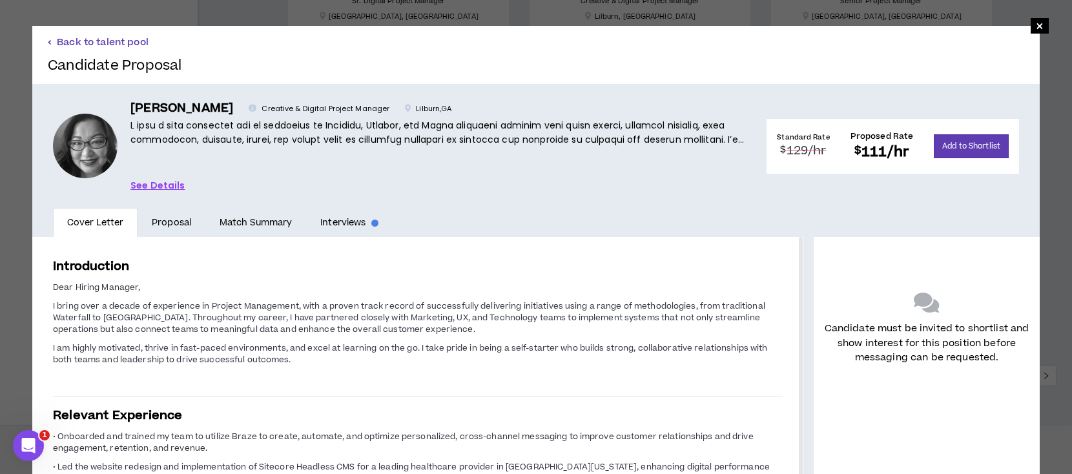
click at [96, 41] on button "Back to talent pool" at bounding box center [98, 42] width 101 height 12
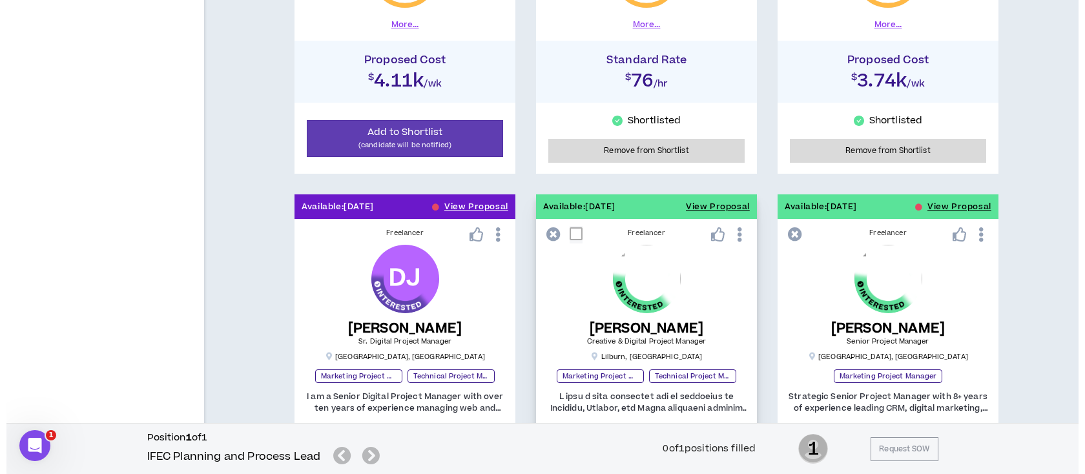
scroll to position [1600, 0]
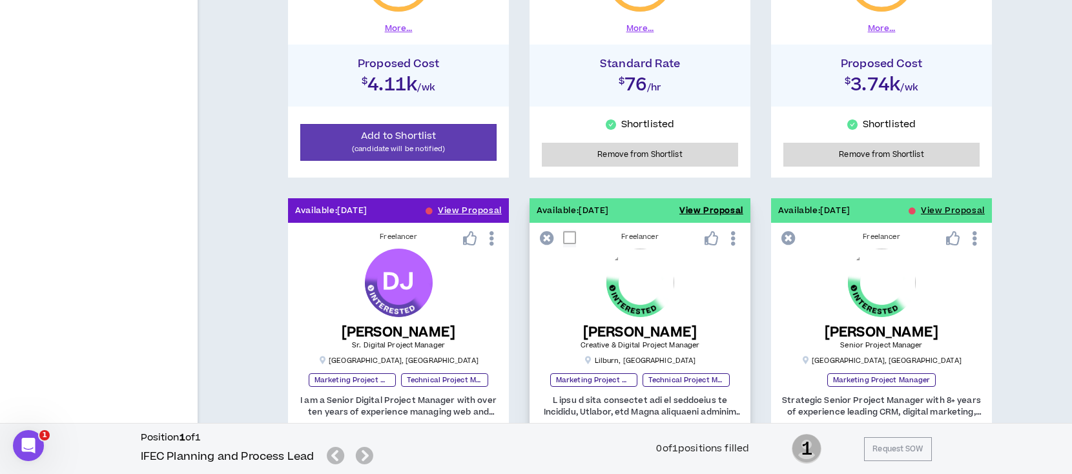
click at [724, 210] on button "View Proposal" at bounding box center [711, 210] width 64 height 25
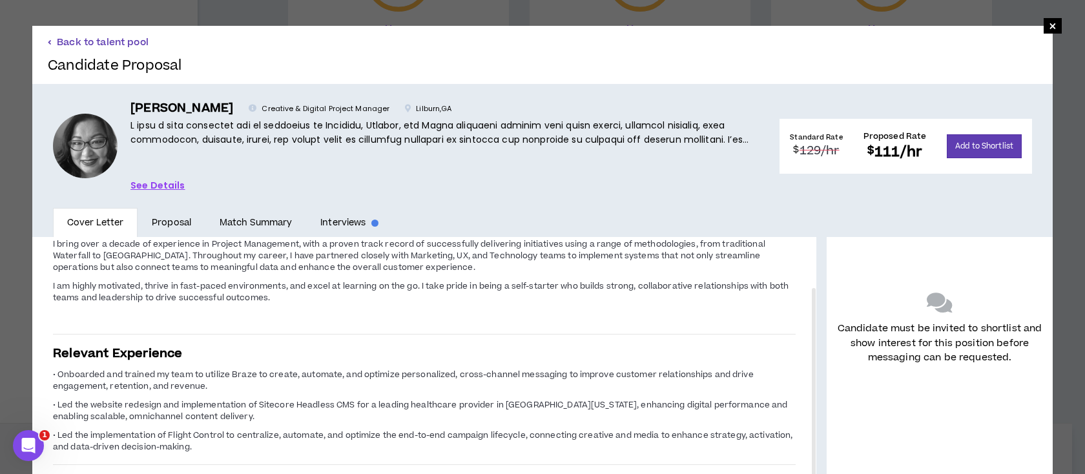
click at [127, 38] on button "Back to talent pool" at bounding box center [98, 42] width 101 height 12
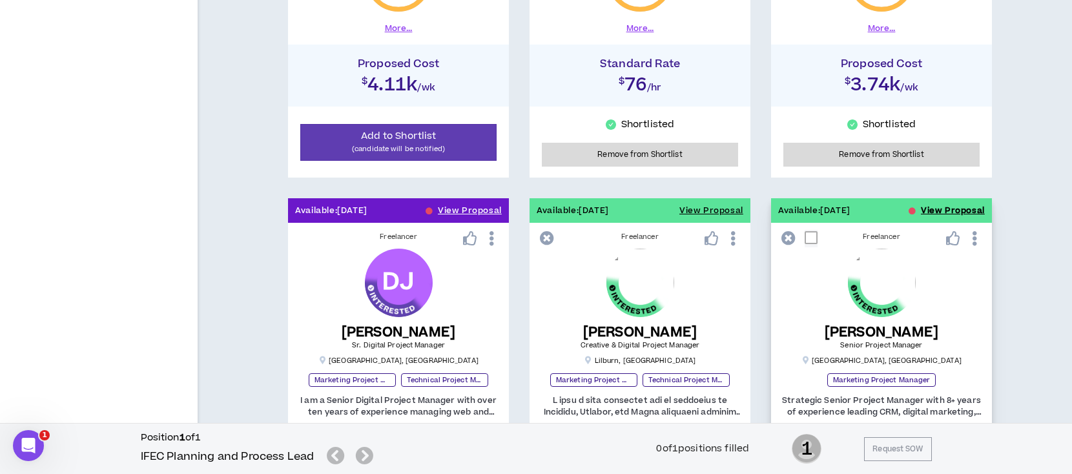
click at [947, 208] on button "View Proposal" at bounding box center [953, 210] width 64 height 25
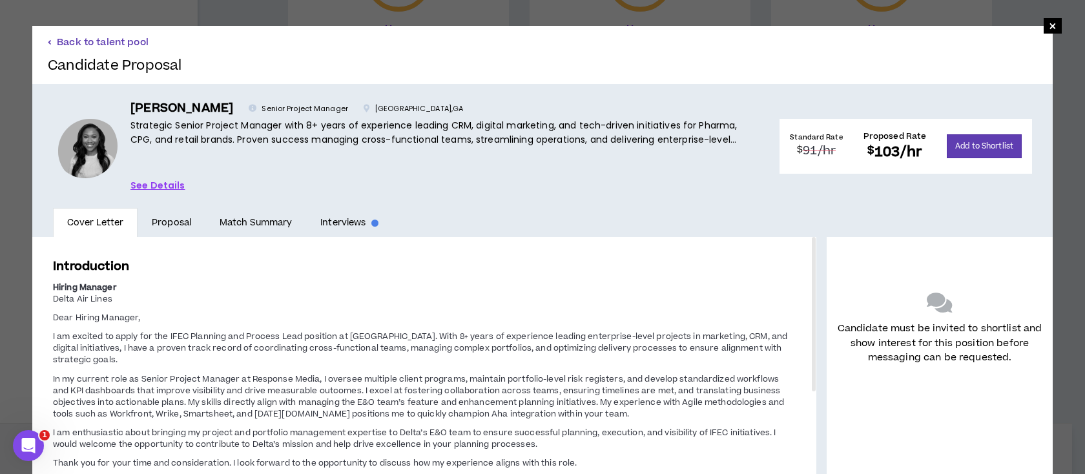
click at [116, 42] on button "Back to talent pool" at bounding box center [98, 42] width 101 height 12
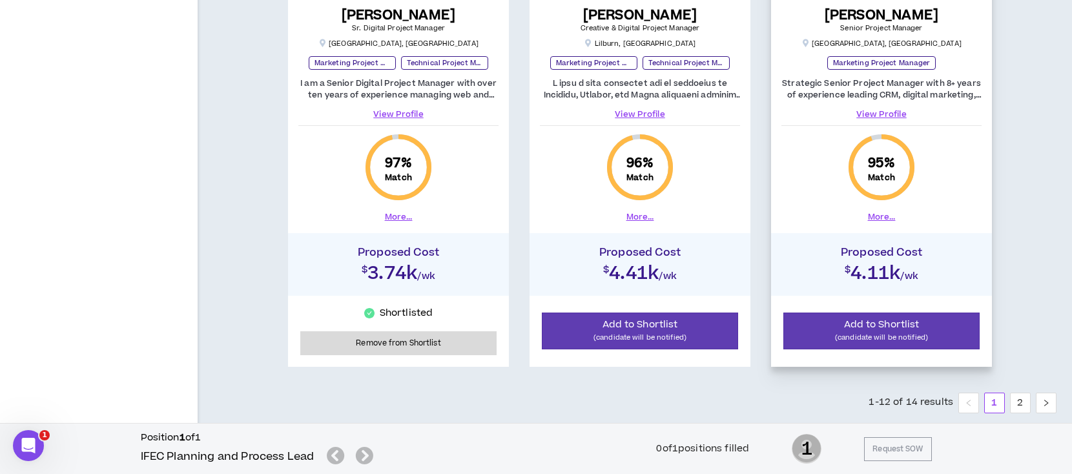
scroll to position [1944, 0]
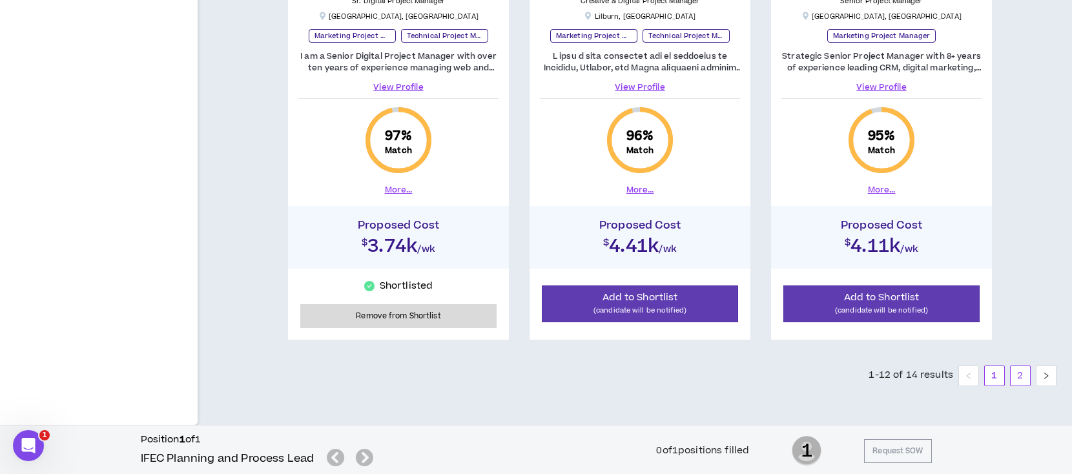
click at [1024, 370] on link "2" at bounding box center [1019, 375] width 19 height 19
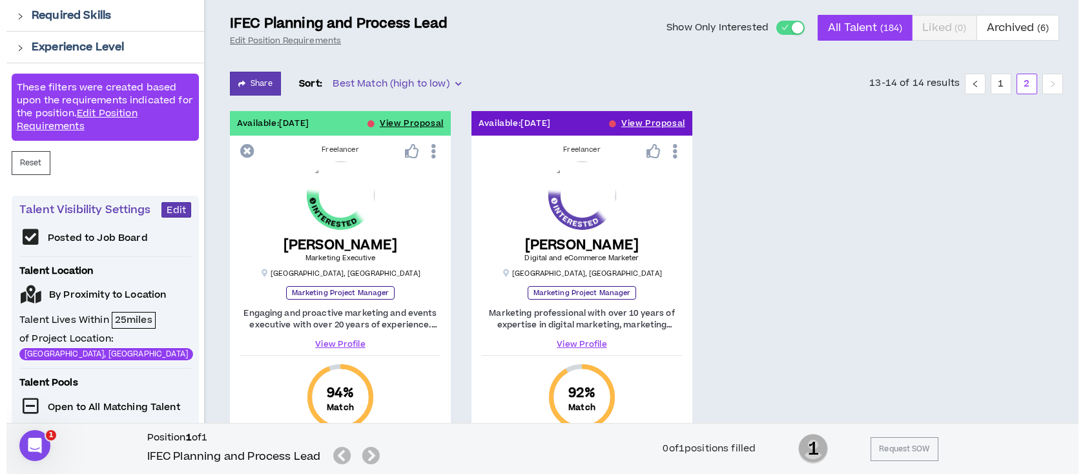
scroll to position [256, 0]
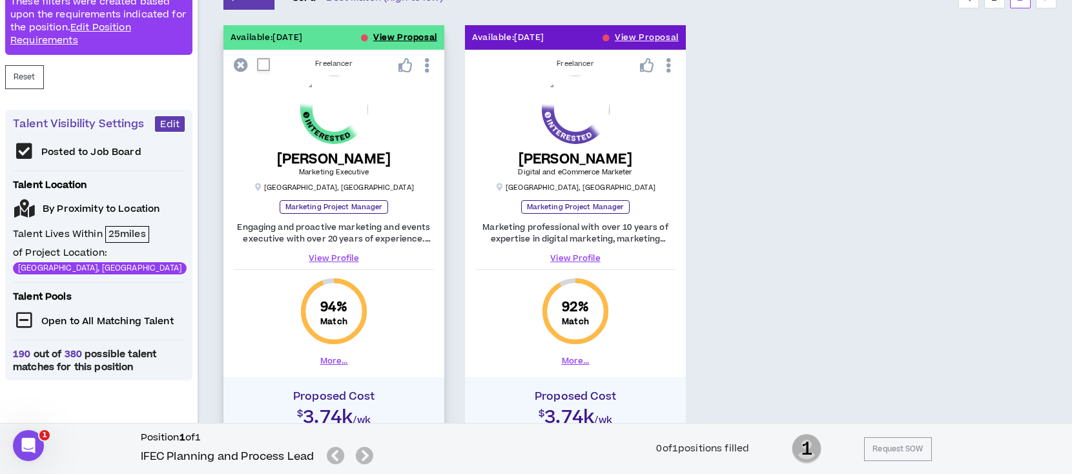
click at [421, 37] on button "View Proposal" at bounding box center [405, 37] width 64 height 25
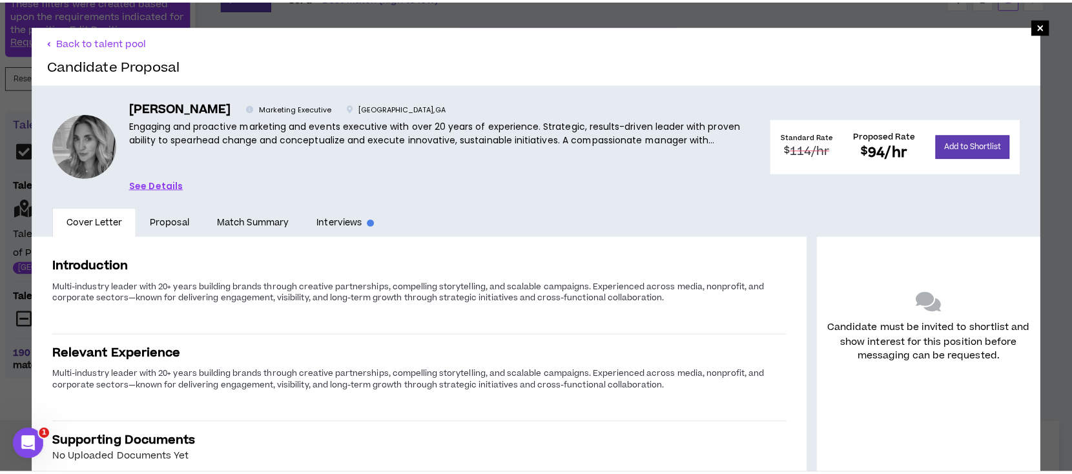
scroll to position [12, 0]
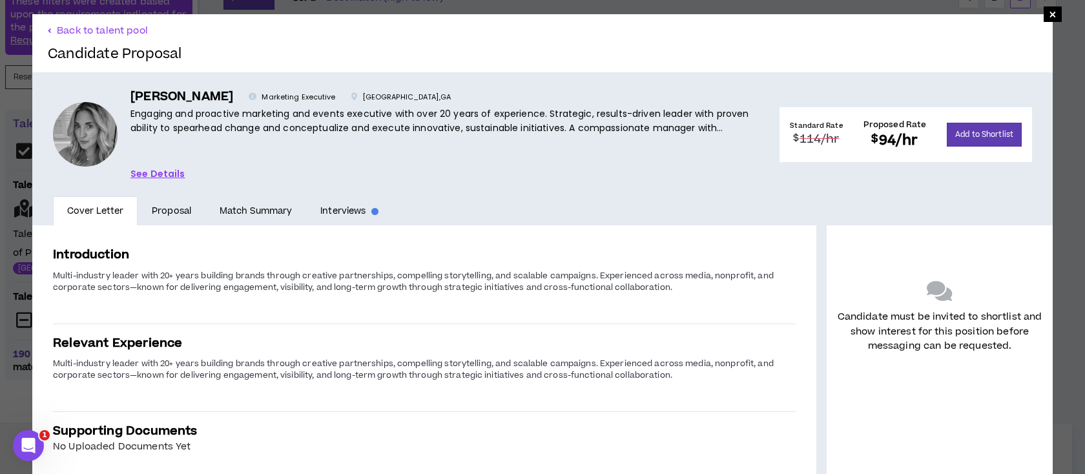
click at [182, 209] on link "Proposal" at bounding box center [172, 211] width 68 height 30
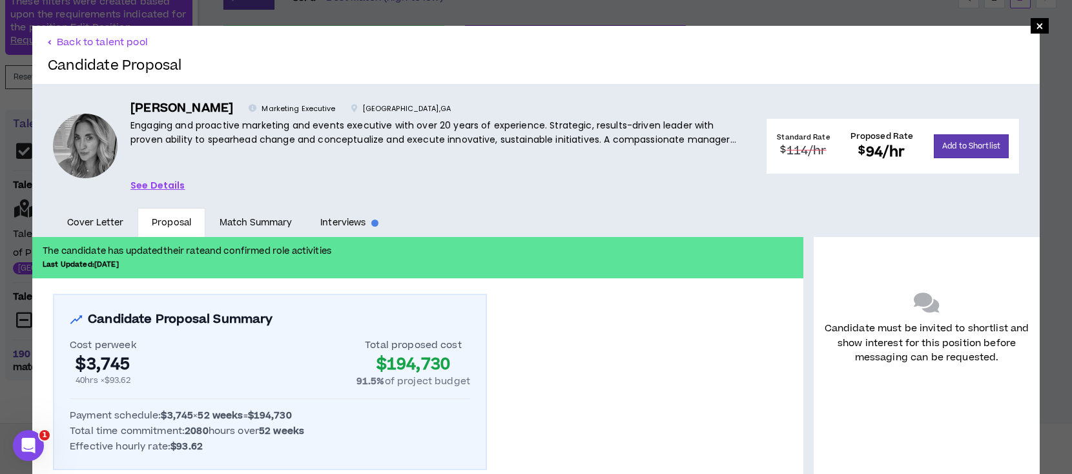
click at [77, 217] on link "Cover Letter" at bounding box center [95, 223] width 85 height 30
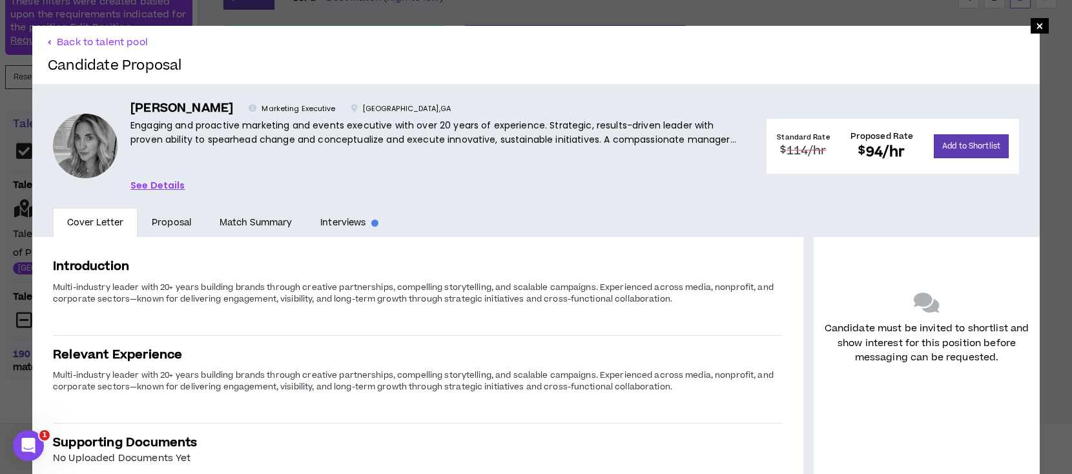
scroll to position [12, 0]
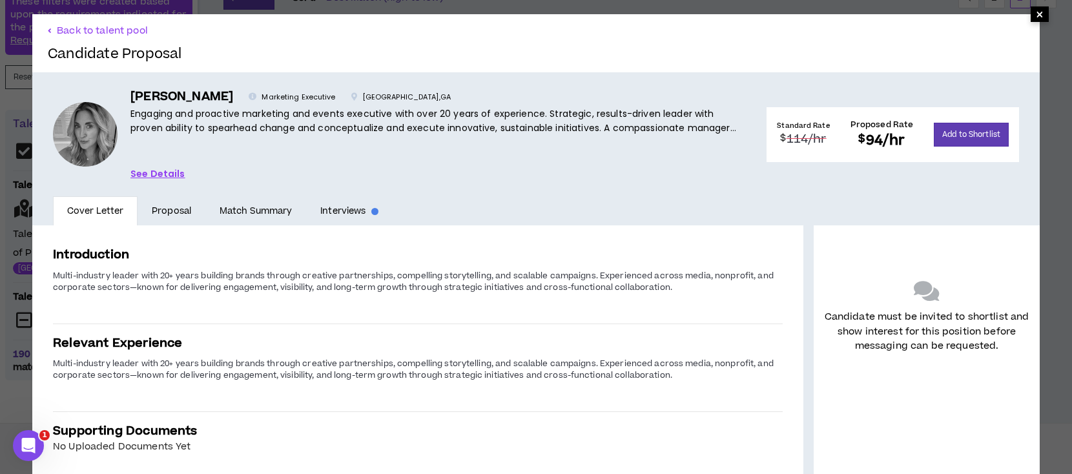
click at [1036, 15] on span "×" at bounding box center [1040, 13] width 8 height 15
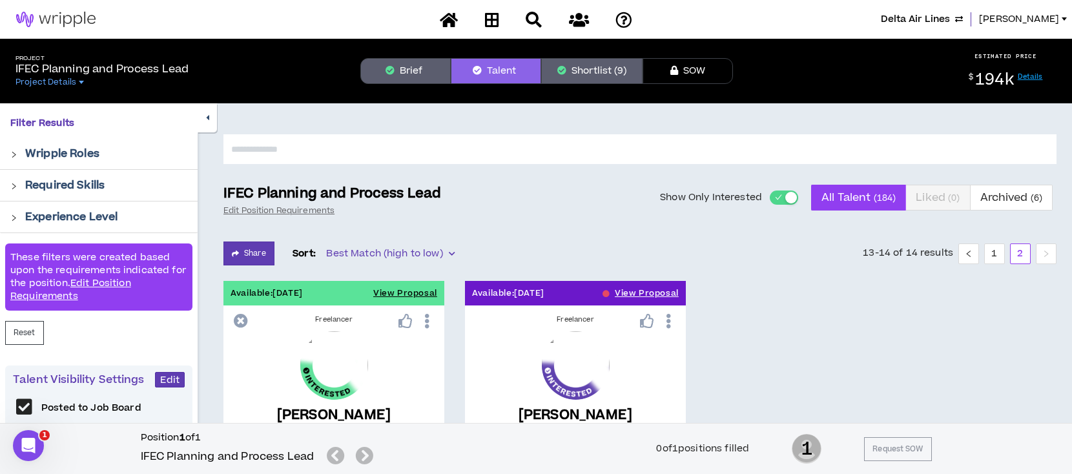
click at [790, 199] on div "button" at bounding box center [791, 198] width 12 height 12
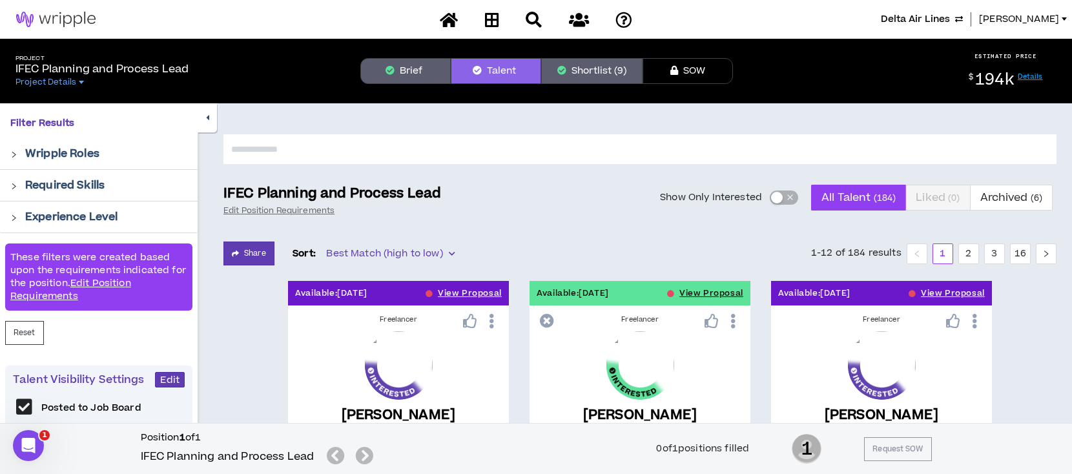
click at [610, 152] on input "text" at bounding box center [639, 149] width 833 height 30
click at [609, 152] on input "text" at bounding box center [639, 149] width 833 height 30
type input "******"
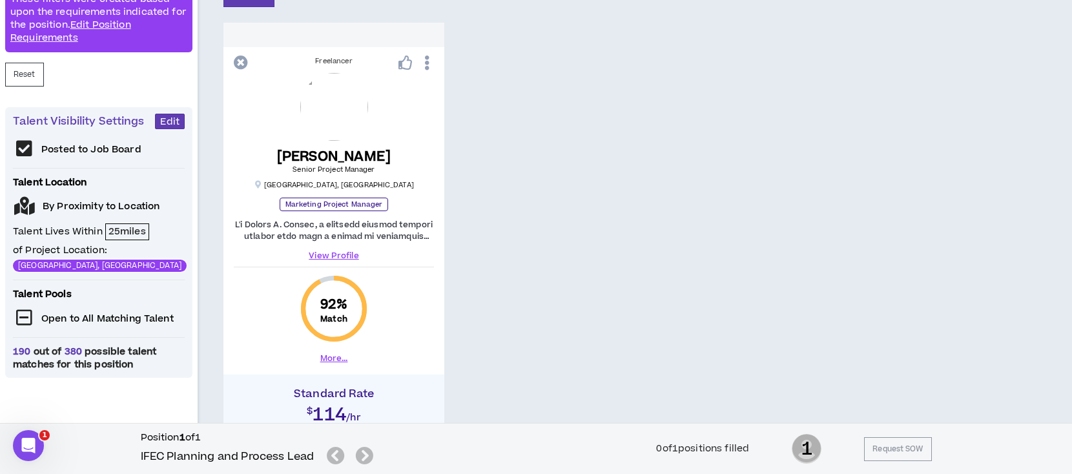
scroll to position [344, 0]
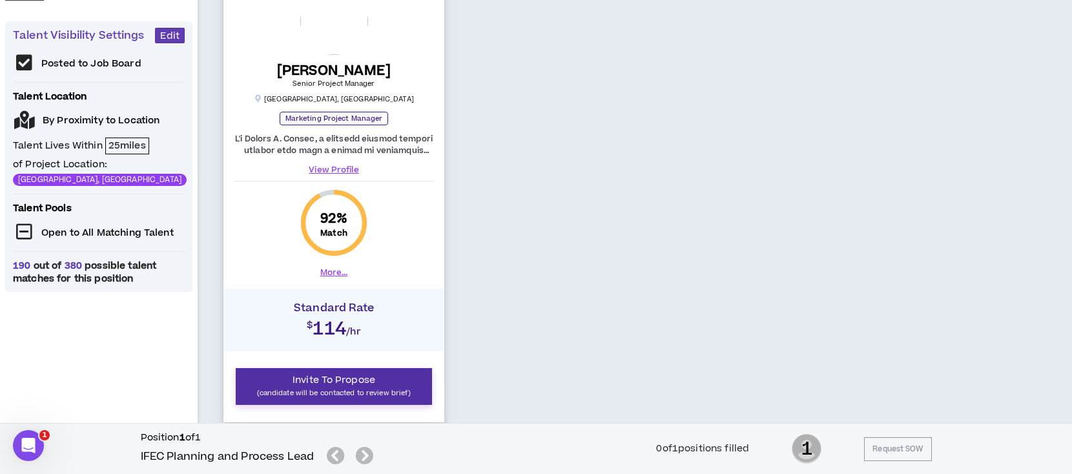
click at [334, 383] on span "Invite To Propose" at bounding box center [333, 380] width 83 height 14
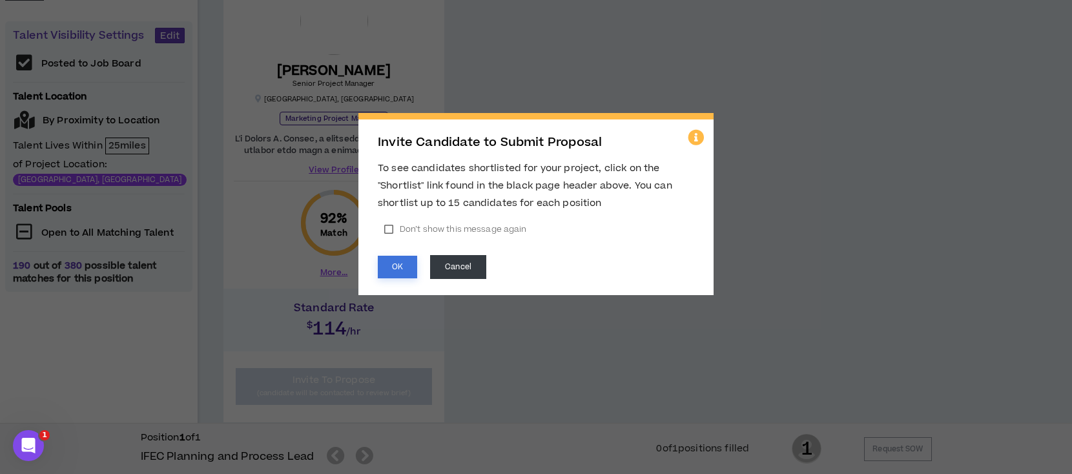
click at [393, 258] on button "OK" at bounding box center [397, 267] width 39 height 23
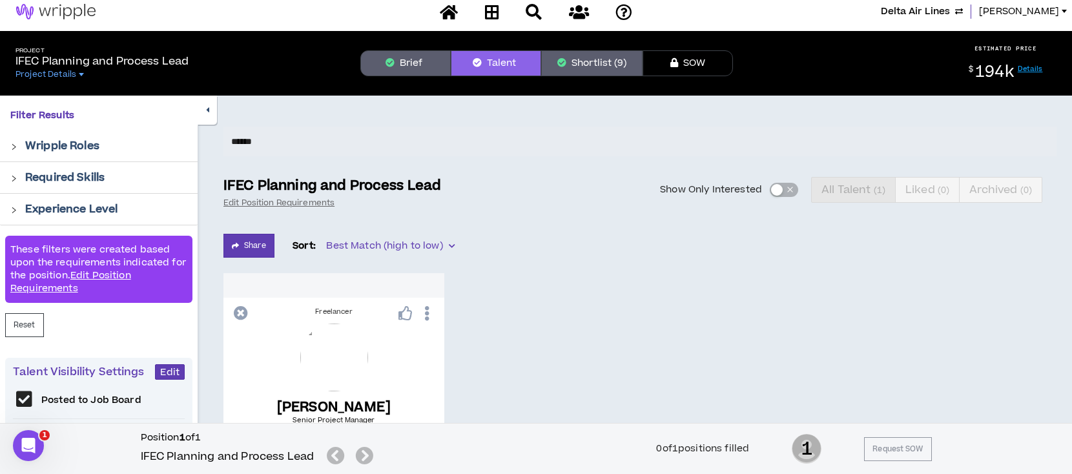
scroll to position [0, 0]
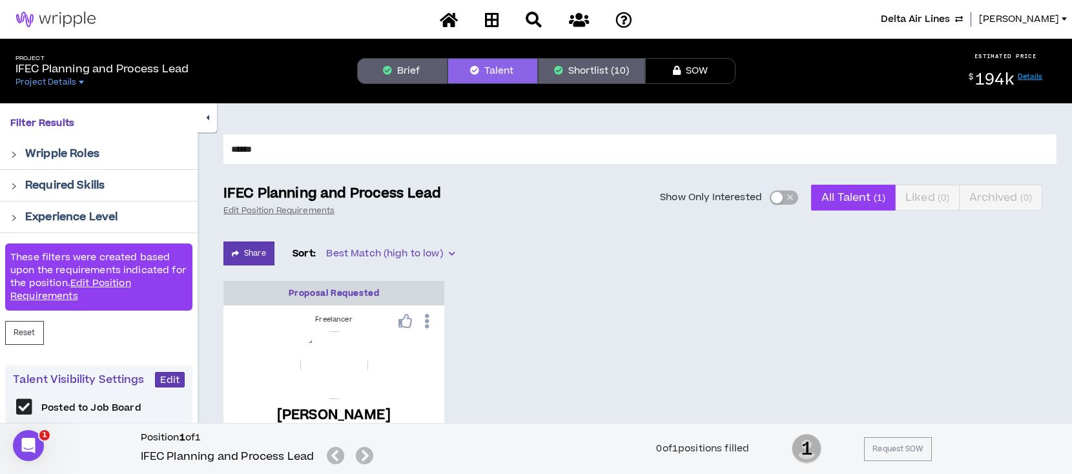
click at [405, 72] on button "Brief" at bounding box center [402, 71] width 90 height 26
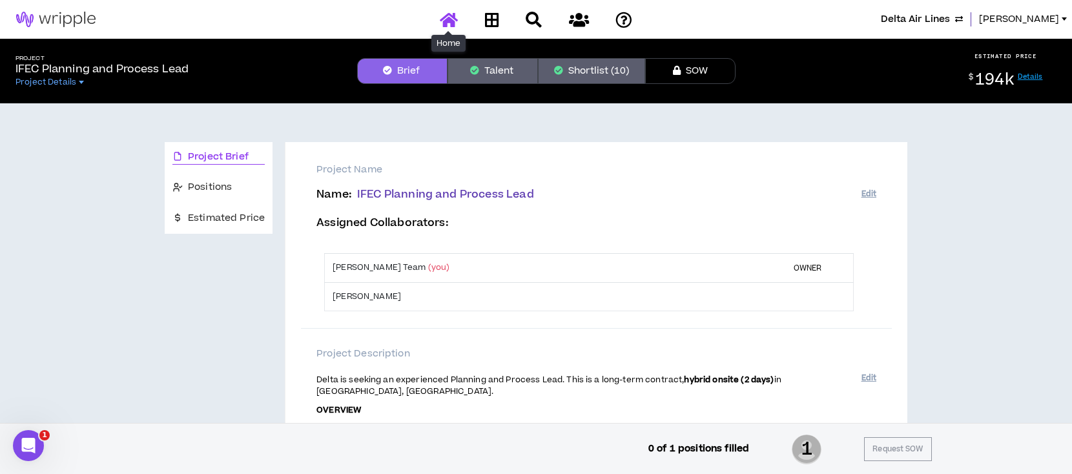
click at [449, 19] on icon at bounding box center [449, 20] width 18 height 16
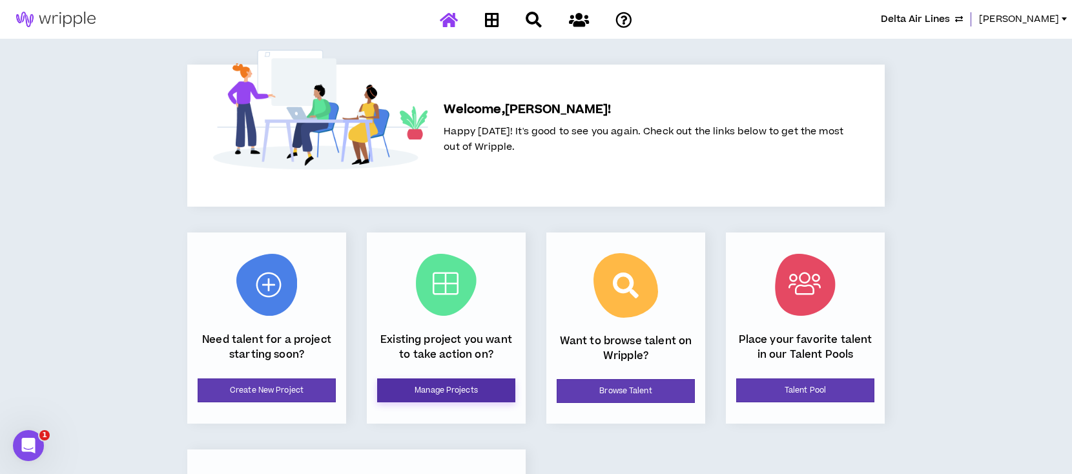
click at [424, 393] on link "Manage Projects" at bounding box center [446, 390] width 138 height 24
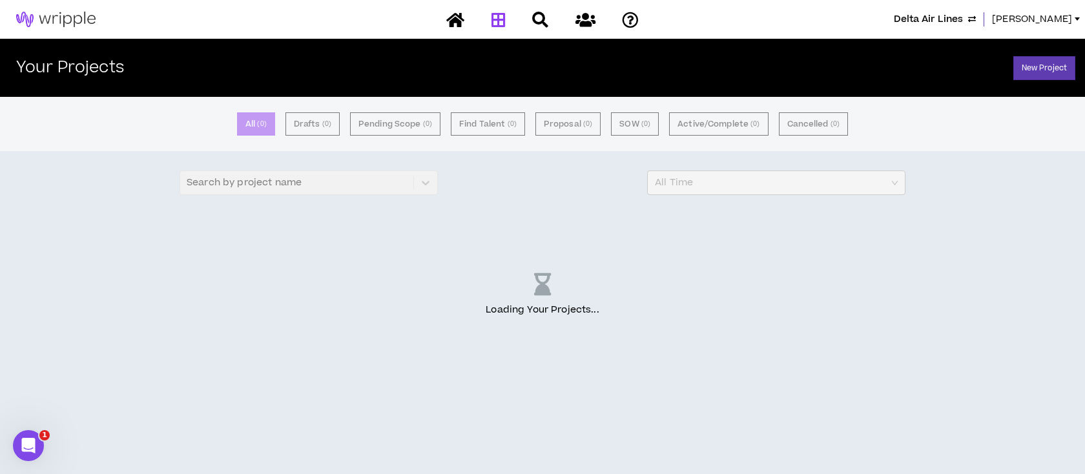
click at [1018, 19] on span "[PERSON_NAME]" at bounding box center [1032, 19] width 80 height 14
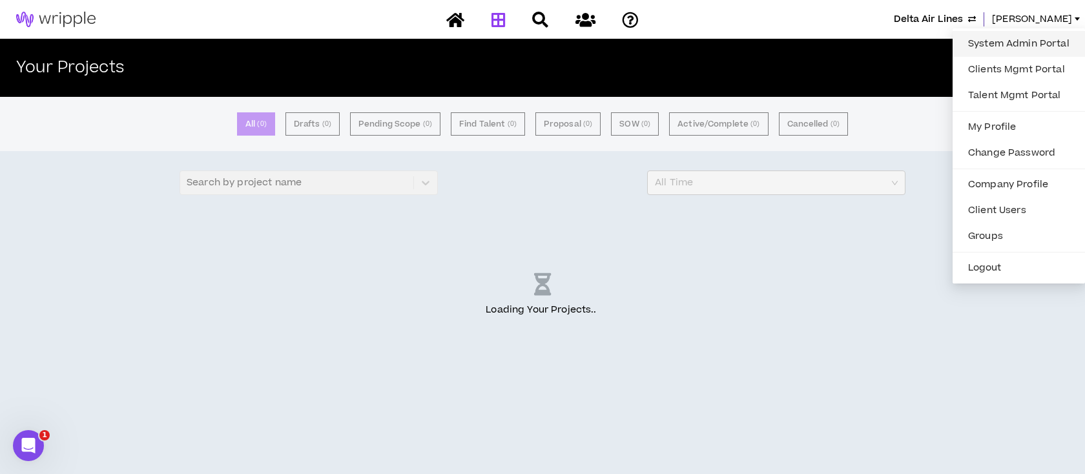
click at [1015, 40] on link "System Admin Portal" at bounding box center [1018, 43] width 117 height 19
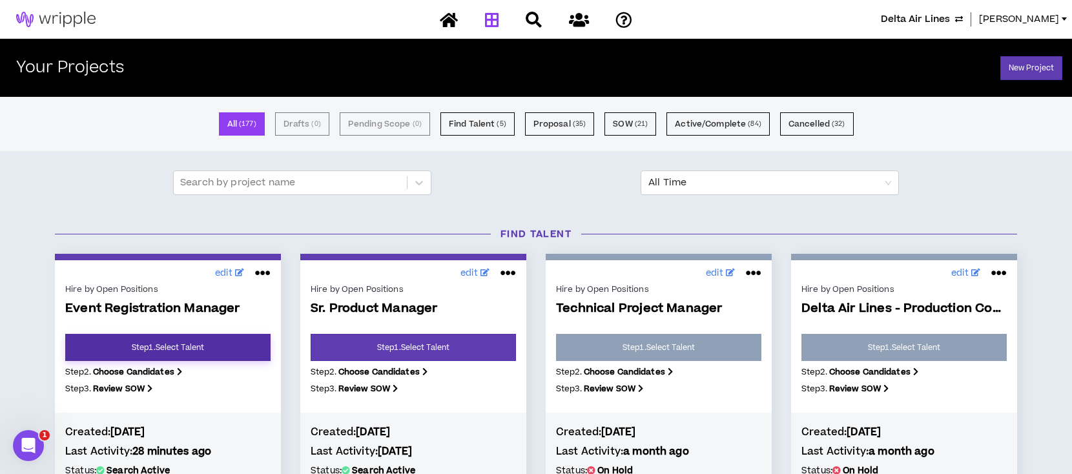
click at [188, 348] on link "Step 1 . Select Talent" at bounding box center [167, 347] width 205 height 27
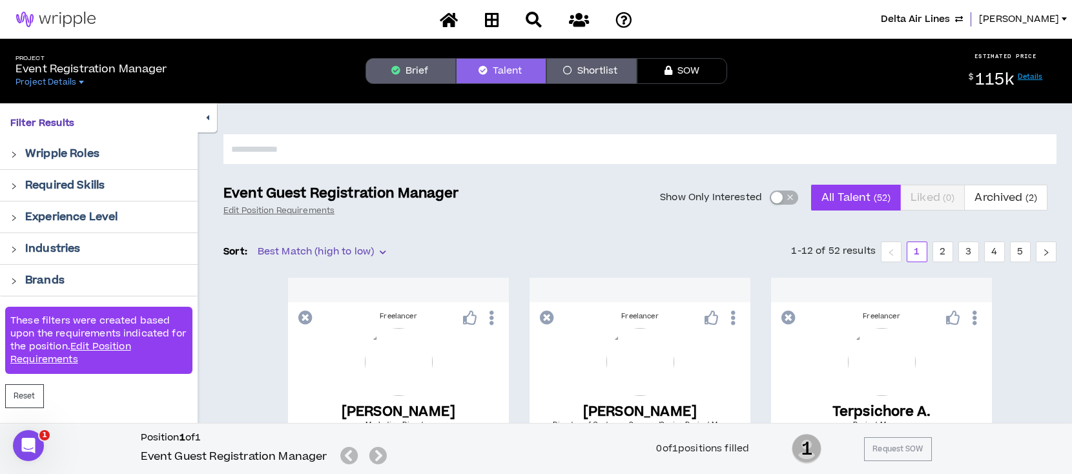
click at [421, 68] on button "Brief" at bounding box center [410, 71] width 90 height 26
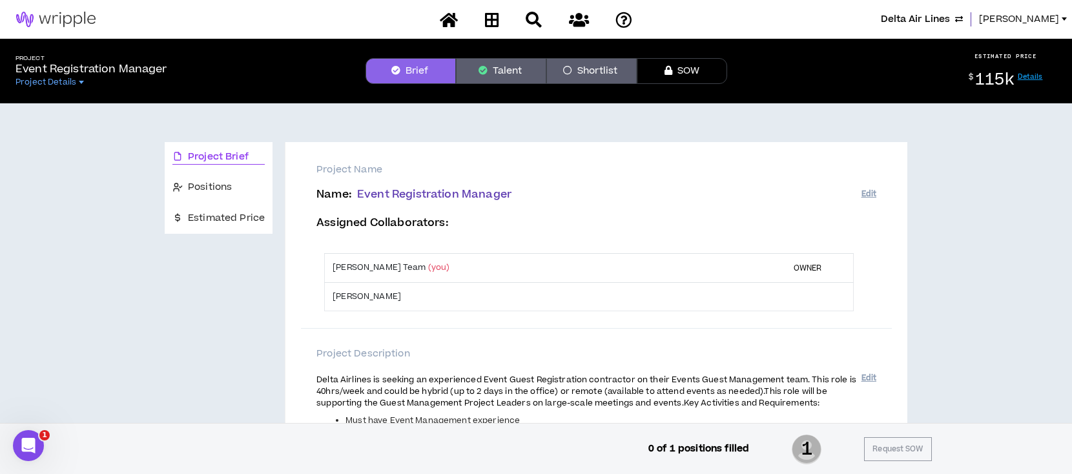
click at [1027, 22] on span "[PERSON_NAME]" at bounding box center [1019, 19] width 80 height 14
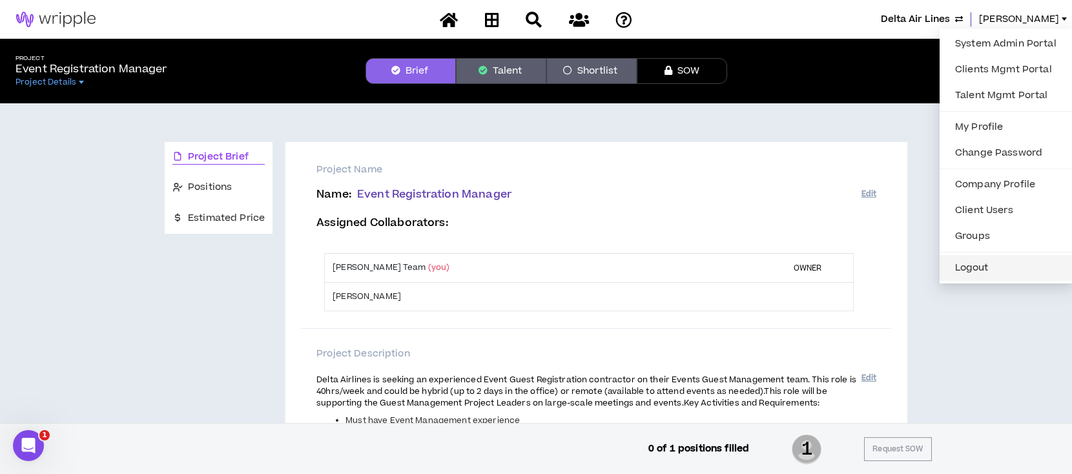
click at [1000, 269] on button "Logout" at bounding box center [1005, 267] width 117 height 19
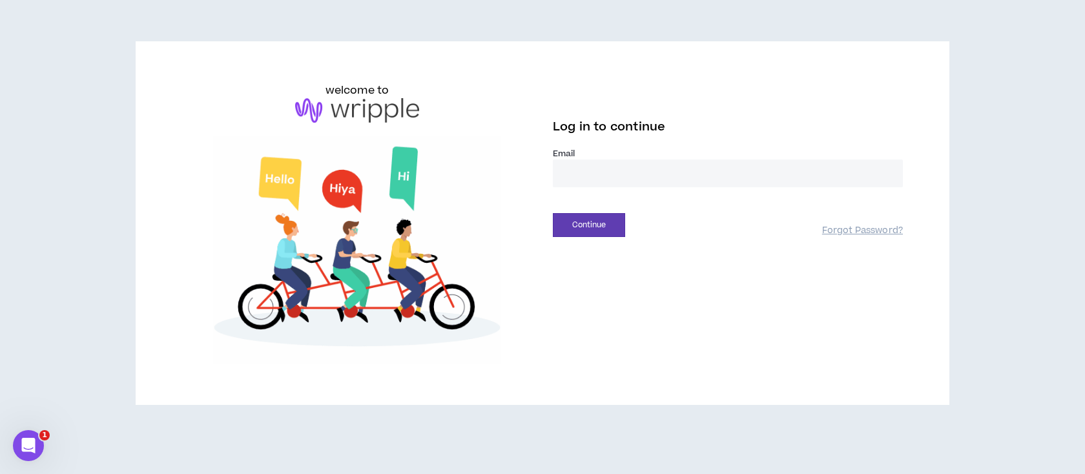
click at [651, 170] on input "email" at bounding box center [728, 173] width 350 height 28
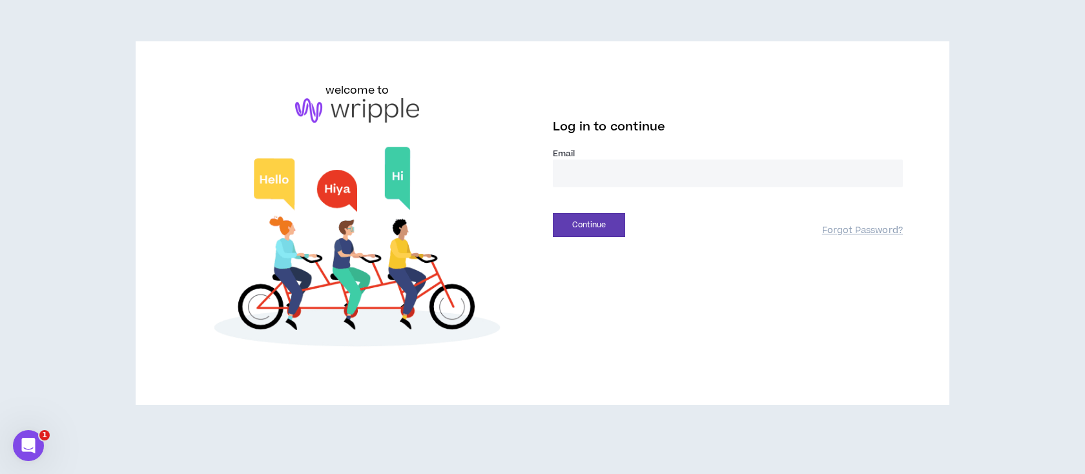
type input "**********"
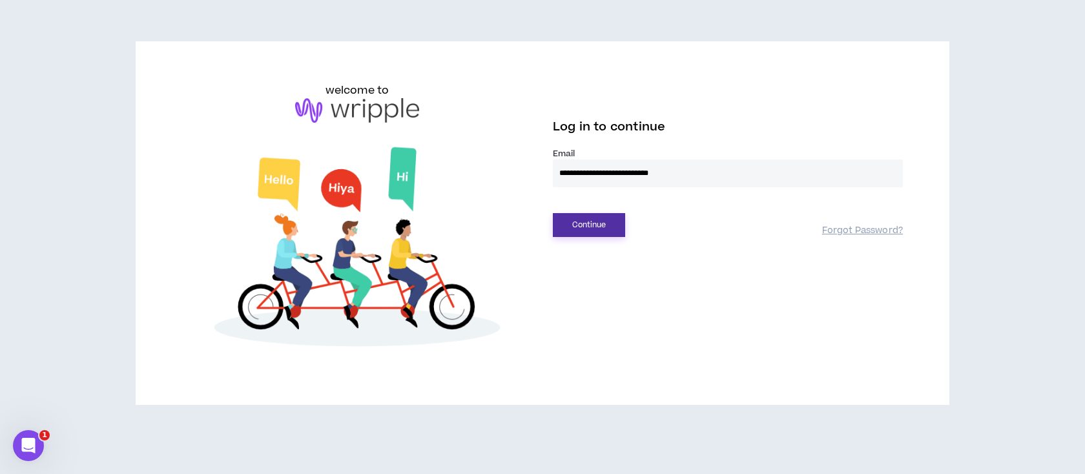
click at [585, 230] on button "Continue" at bounding box center [589, 225] width 72 height 24
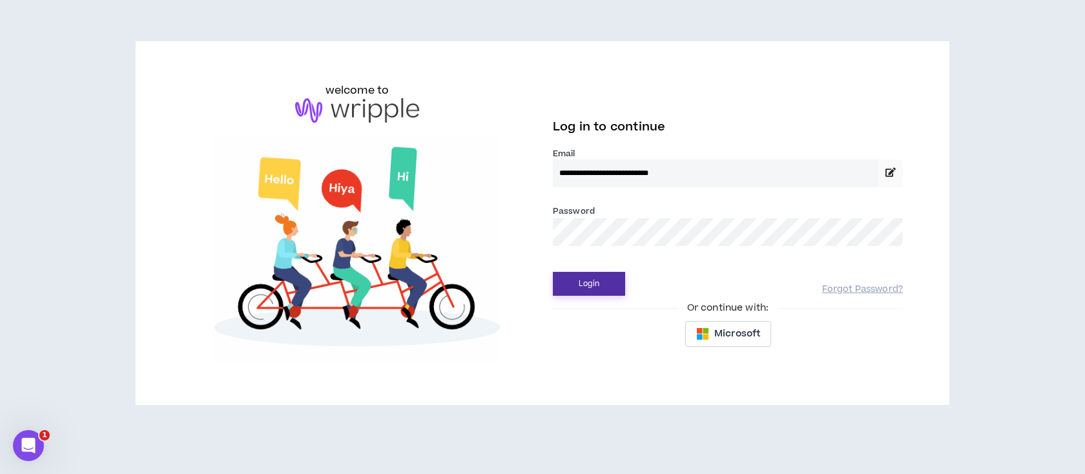
click at [603, 283] on button "Login" at bounding box center [589, 284] width 72 height 24
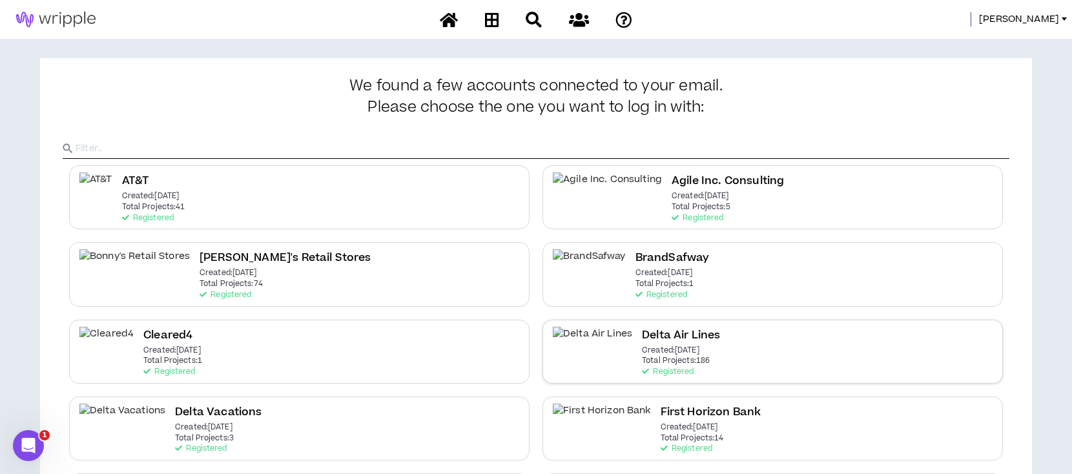
click at [642, 342] on h2 "Delta Air Lines" at bounding box center [681, 335] width 78 height 17
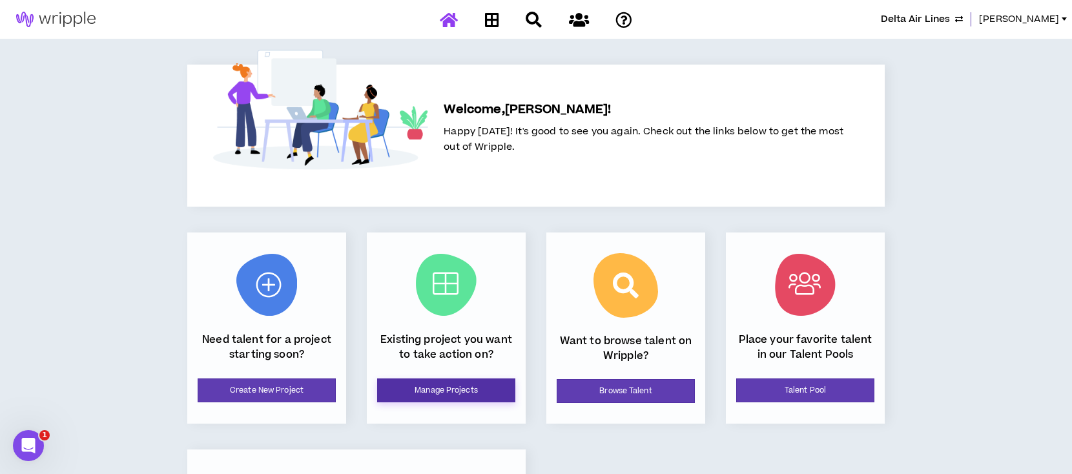
click at [442, 390] on link "Manage Projects" at bounding box center [446, 390] width 138 height 24
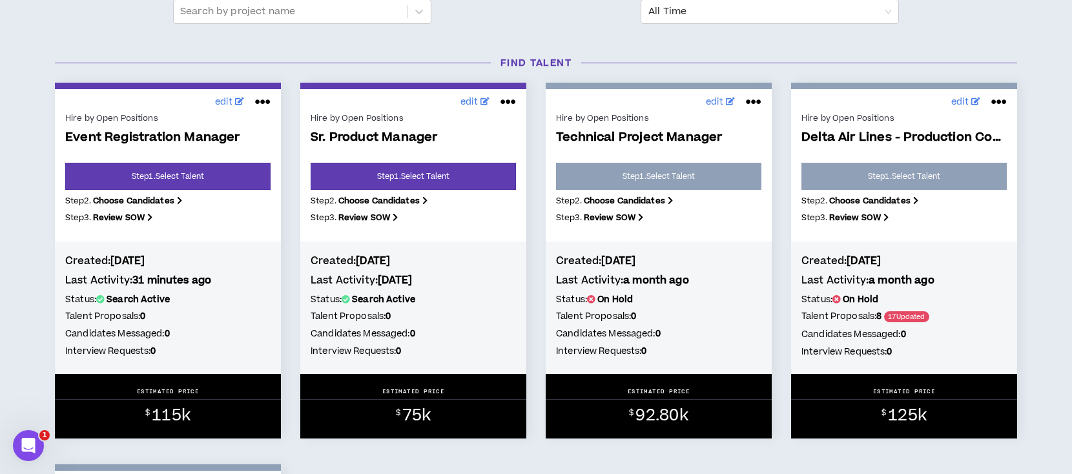
scroll to position [172, 0]
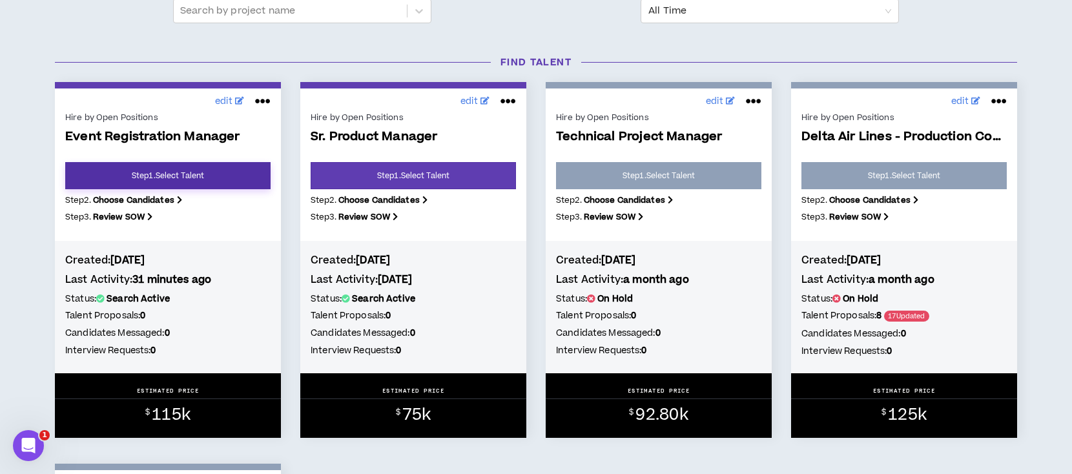
click at [199, 176] on link "Step 1 . Select Talent" at bounding box center [167, 175] width 205 height 27
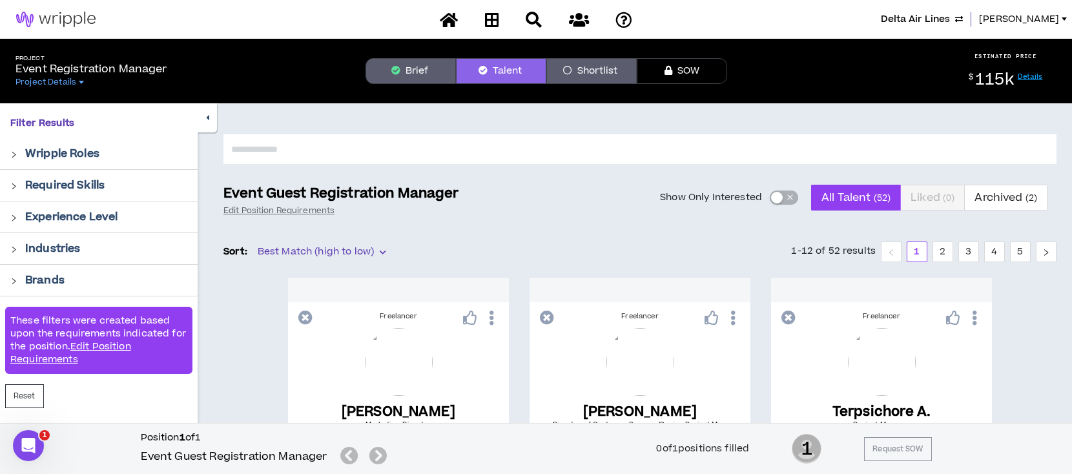
click at [425, 67] on button "Brief" at bounding box center [410, 71] width 90 height 26
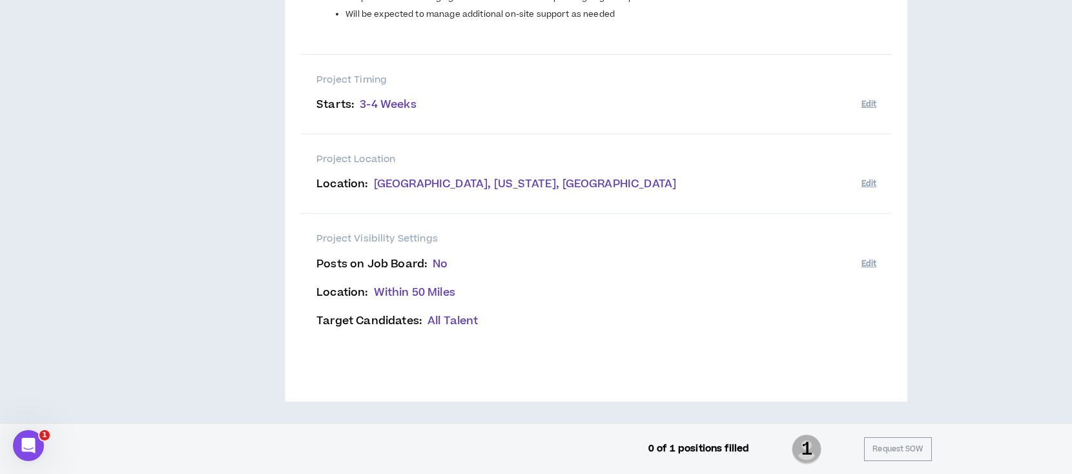
scroll to position [536, 0]
click at [872, 260] on button "Edit" at bounding box center [868, 262] width 15 height 21
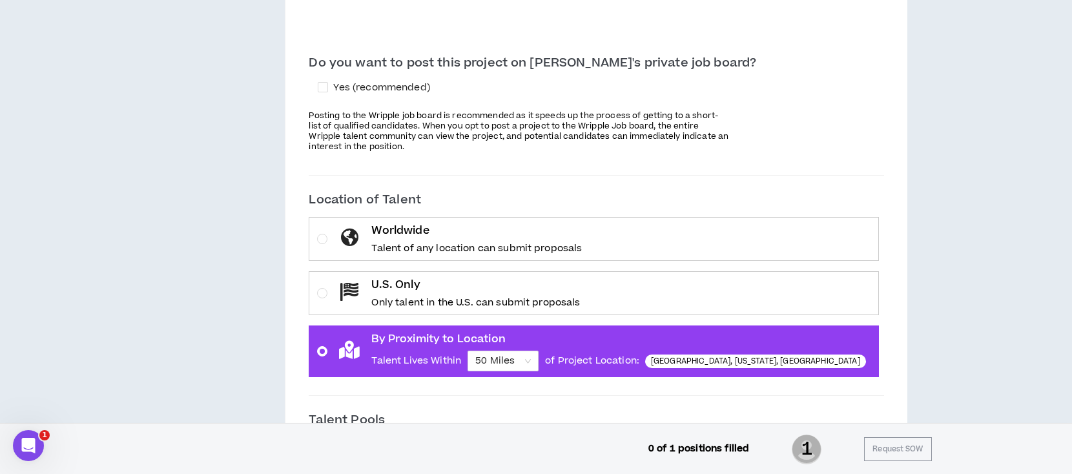
scroll to position [794, 0]
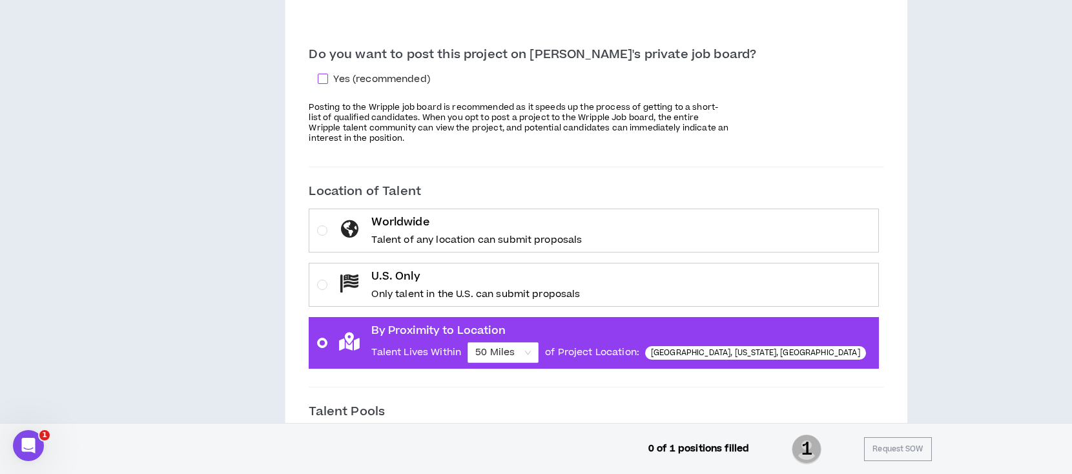
click at [328, 76] on span at bounding box center [323, 79] width 10 height 10
checkbox input "****"
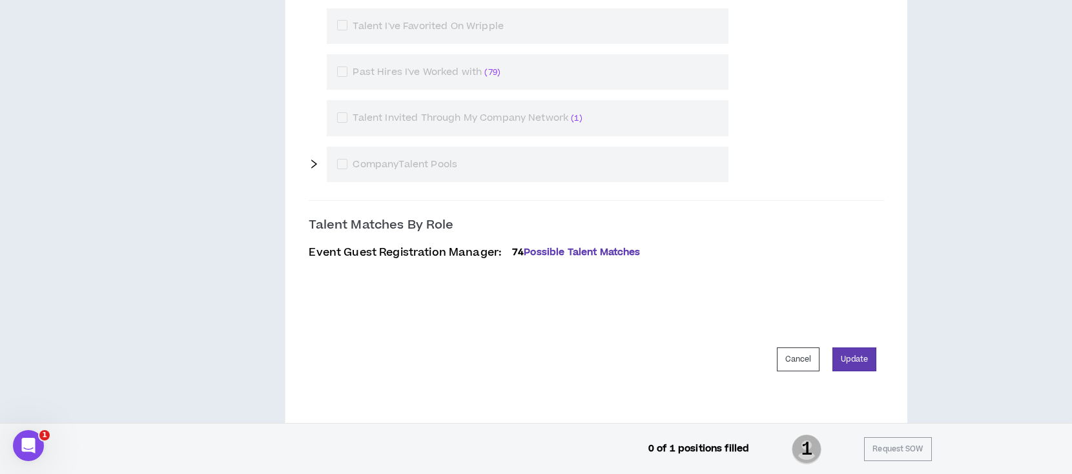
scroll to position [1274, 0]
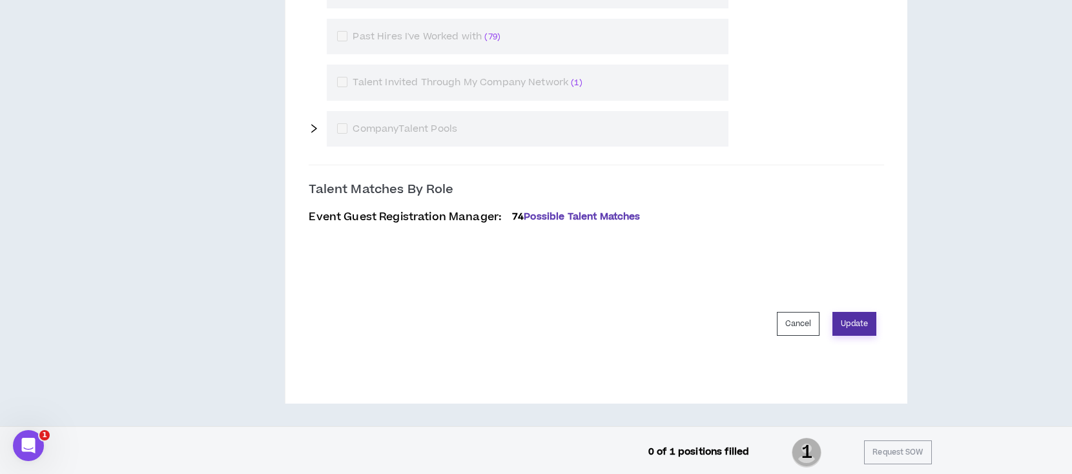
click at [850, 321] on button "Update" at bounding box center [854, 324] width 44 height 24
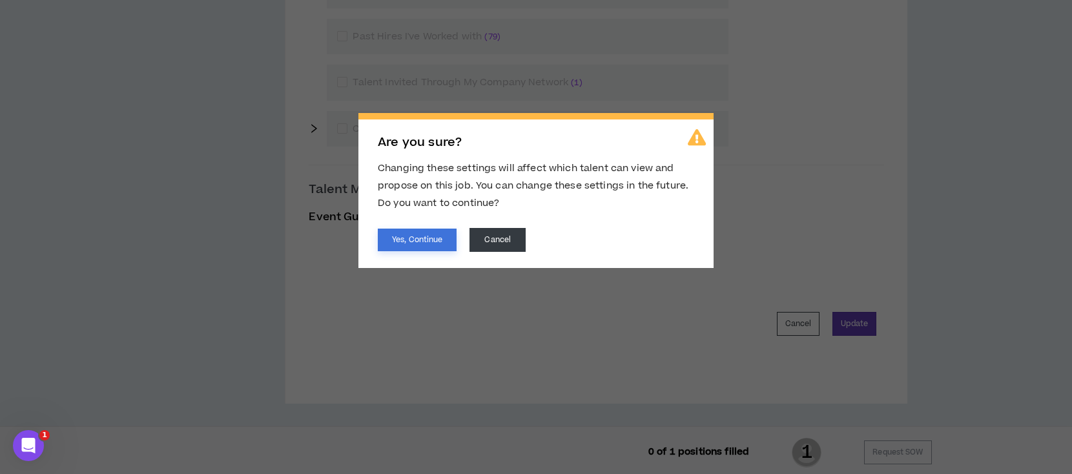
click at [426, 239] on button "Yes, Continue" at bounding box center [417, 240] width 79 height 23
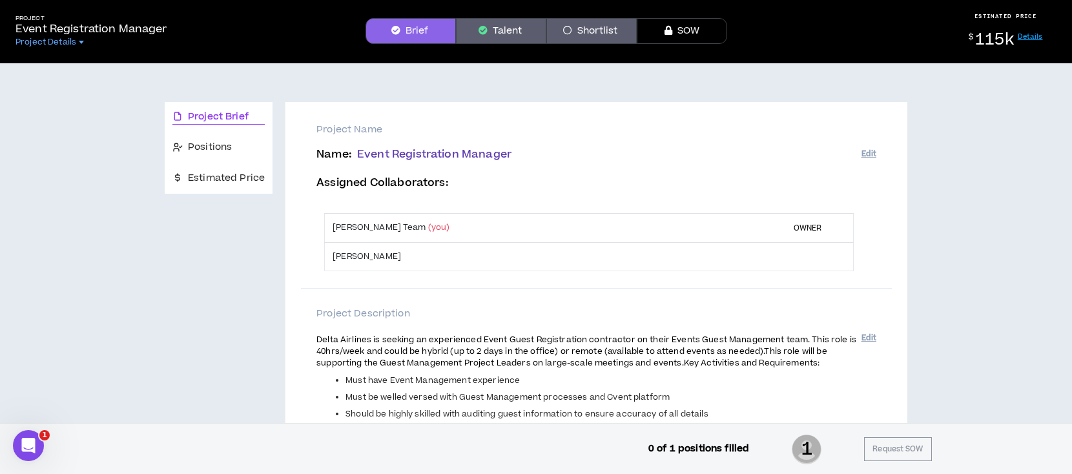
scroll to position [0, 0]
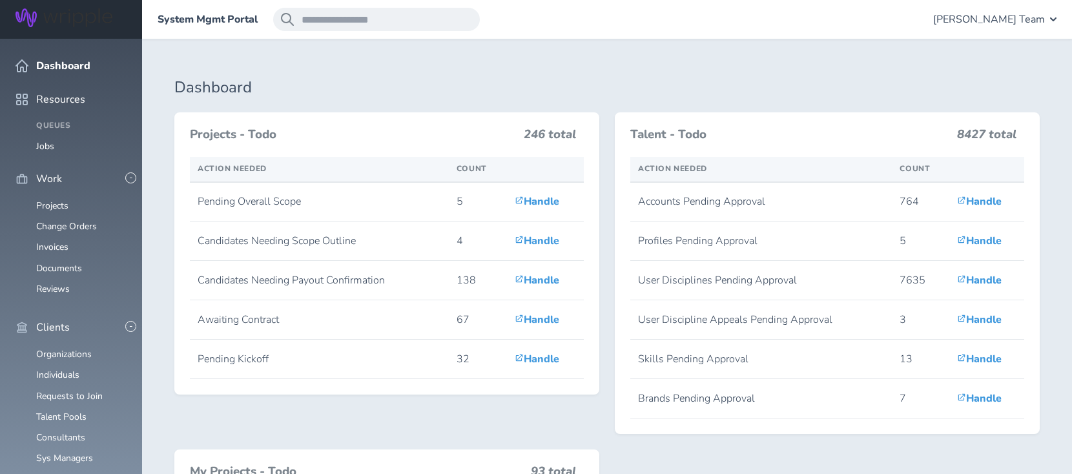
scroll to position [344, 0]
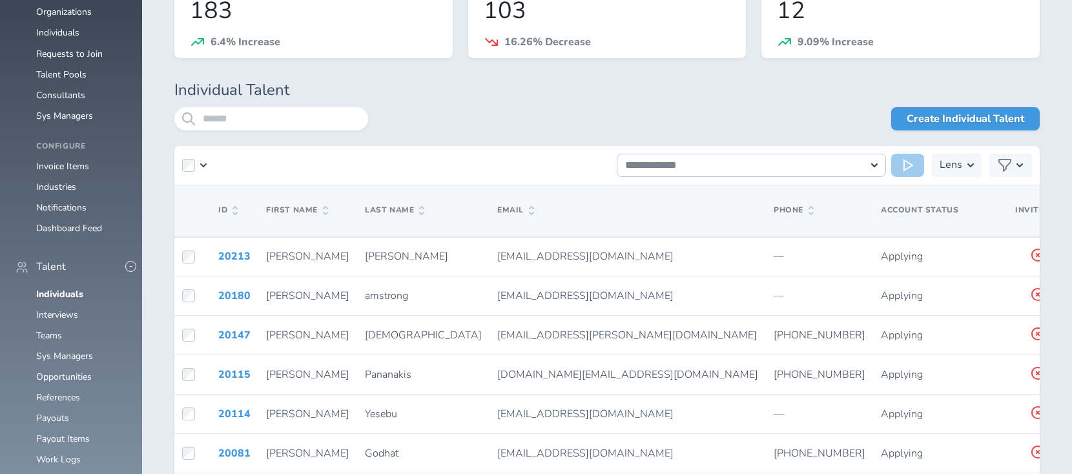
scroll to position [344, 0]
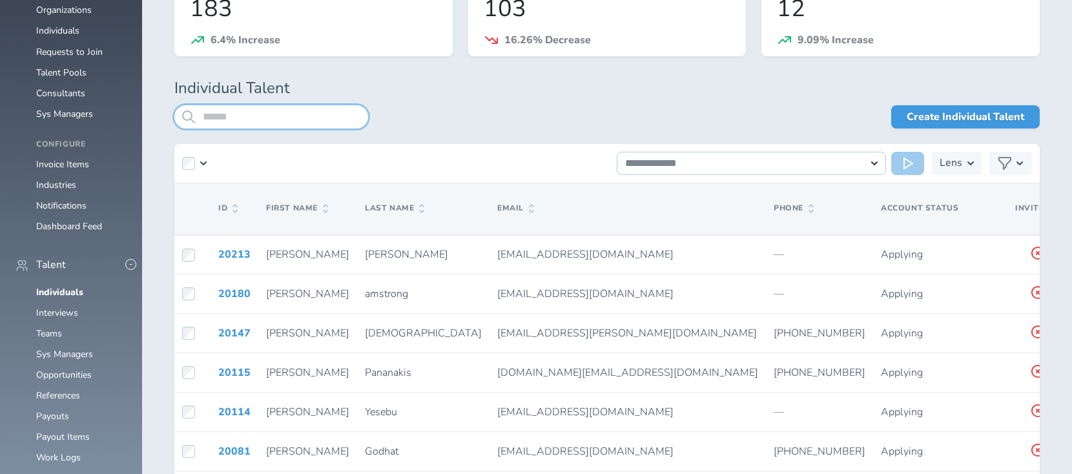
click at [236, 109] on input "search" at bounding box center [271, 116] width 194 height 23
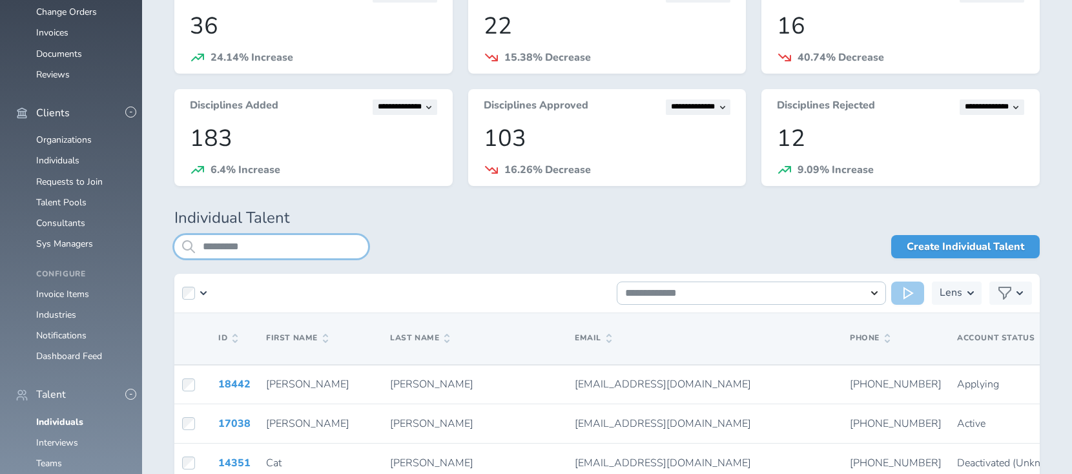
scroll to position [344, 0]
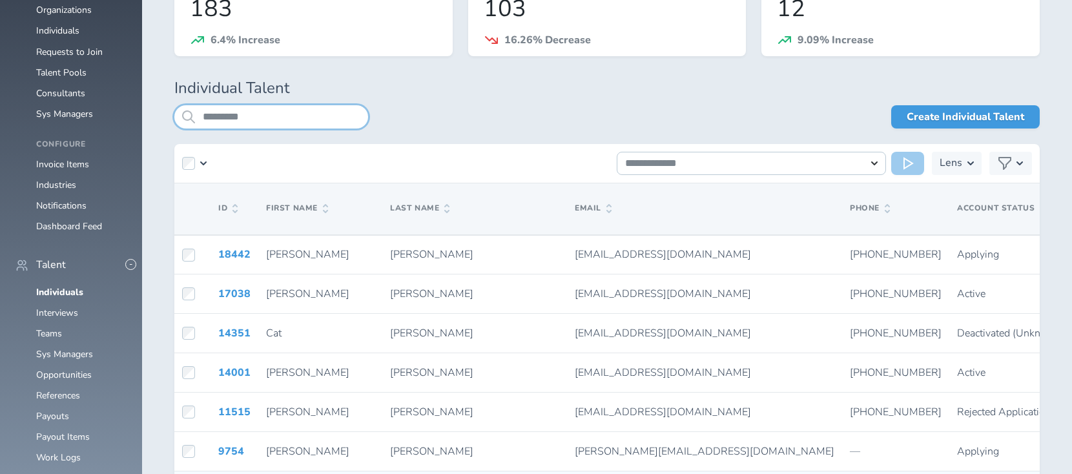
type input "*********"
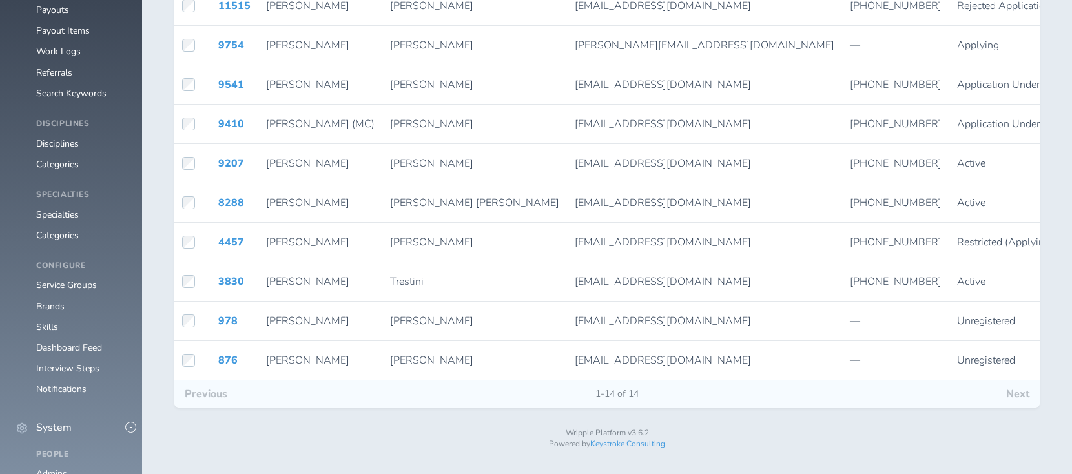
scroll to position [761, 0]
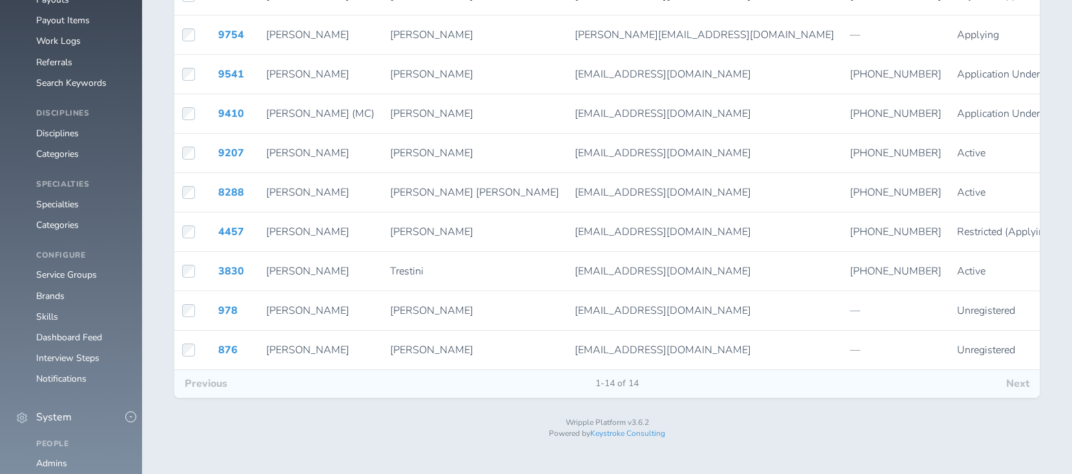
drag, startPoint x: 545, startPoint y: 473, endPoint x: 640, endPoint y: 483, distance: 96.0
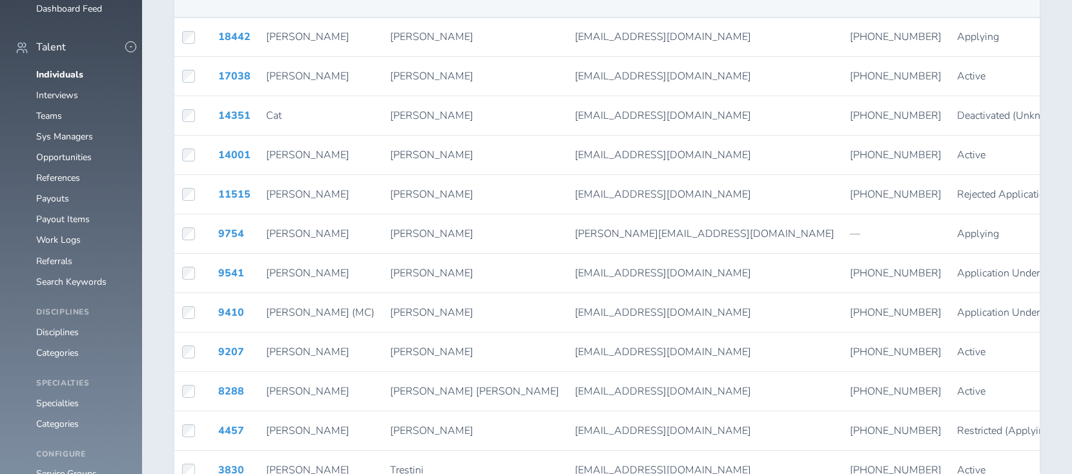
scroll to position [522, 0]
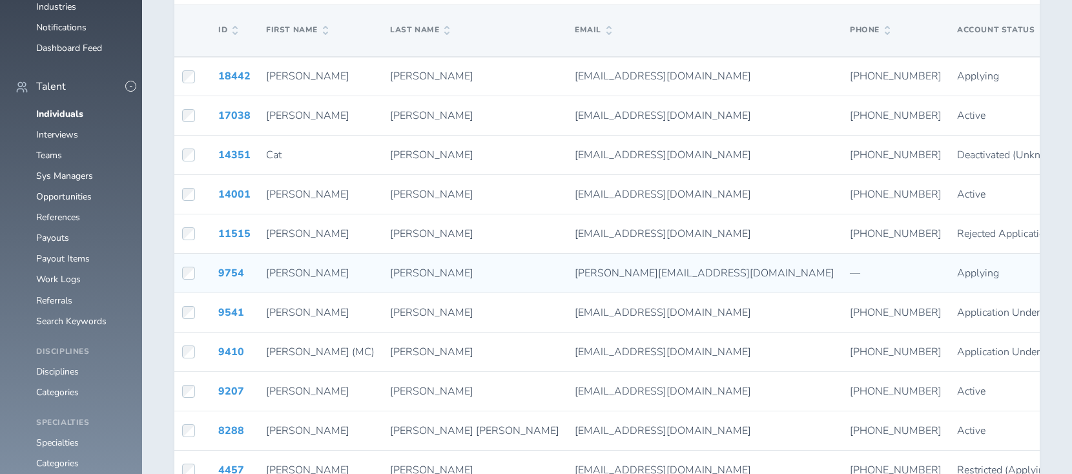
click at [949, 261] on td "Applying" at bounding box center [1016, 273] width 134 height 39
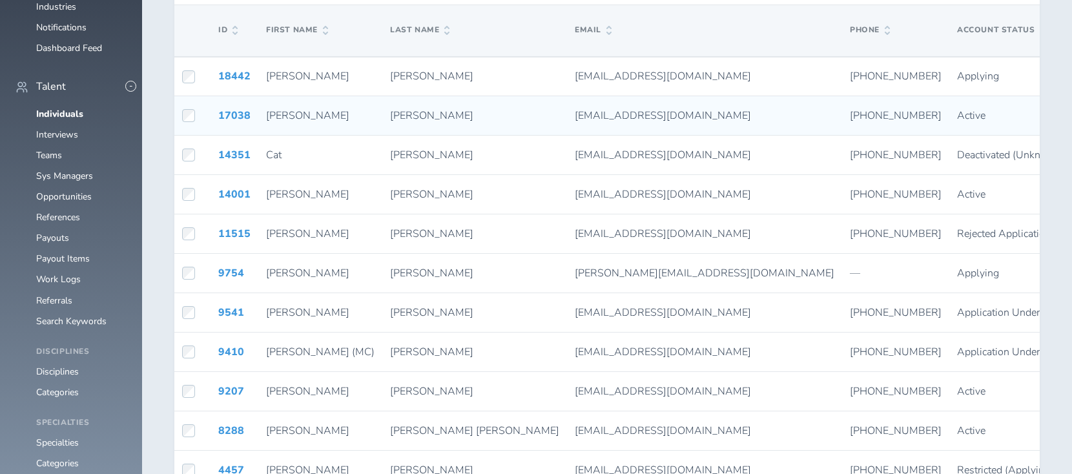
click at [957, 116] on div "Active" at bounding box center [1016, 116] width 119 height 12
click at [957, 112] on span "Active" at bounding box center [971, 115] width 28 height 14
click at [236, 116] on link "17038" at bounding box center [234, 115] width 32 height 14
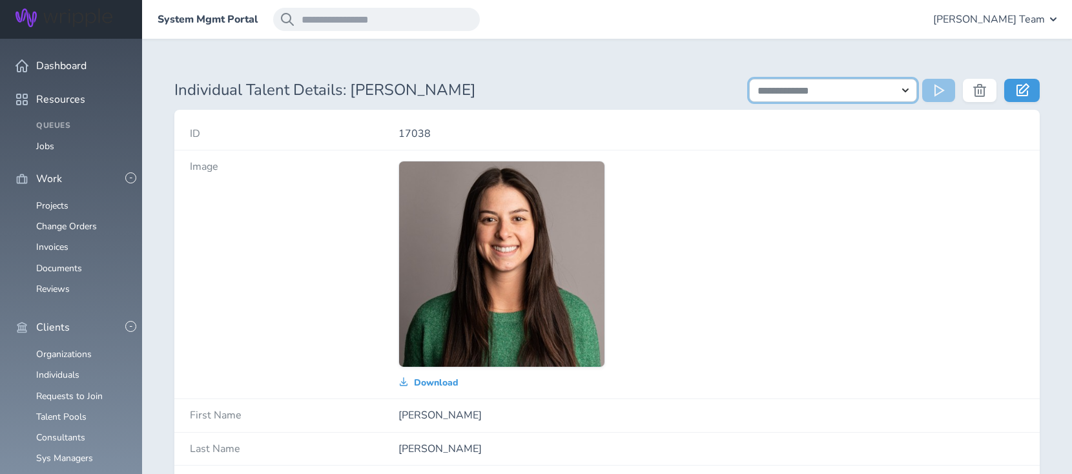
click at [909, 93] on select "**********" at bounding box center [833, 90] width 168 height 23
select select "**********"
click at [749, 79] on select "**********" at bounding box center [833, 90] width 168 height 23
click at [838, 254] on div "Download" at bounding box center [711, 274] width 626 height 227
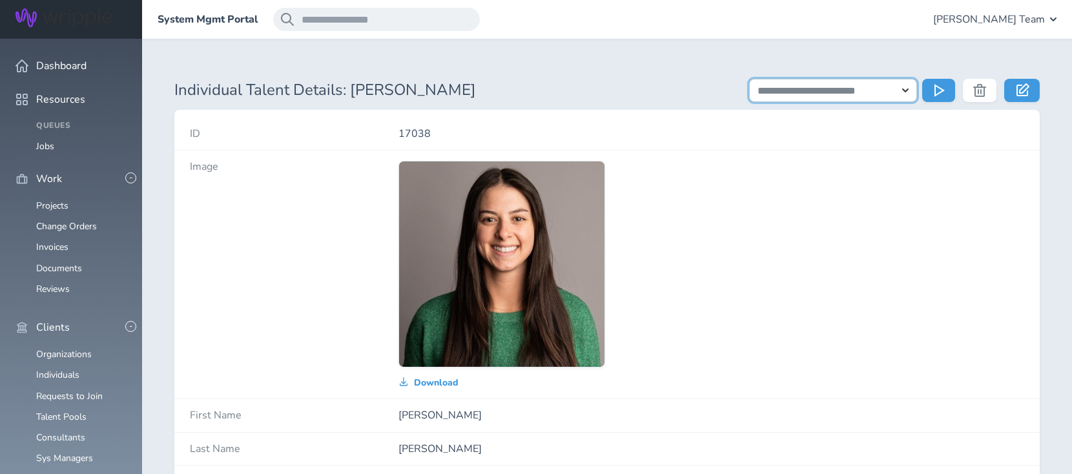
click at [902, 90] on select "**********" at bounding box center [833, 90] width 168 height 23
click at [749, 79] on select "**********" at bounding box center [833, 90] width 168 height 23
click at [799, 305] on div "Download" at bounding box center [711, 274] width 626 height 227
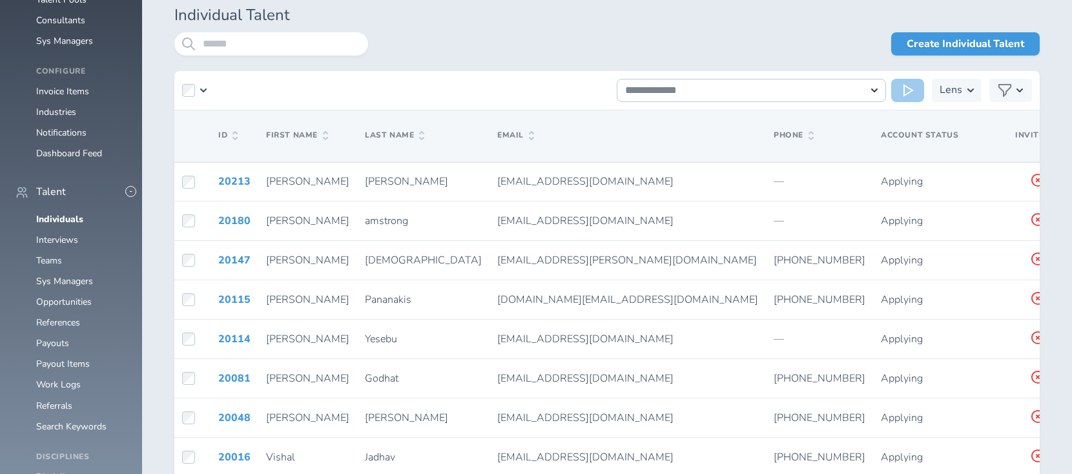
scroll to position [430, 0]
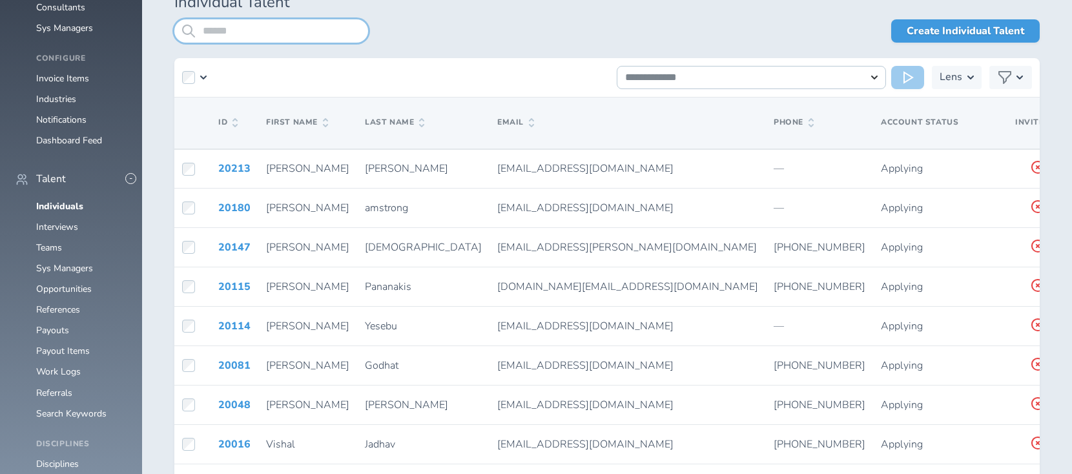
click at [274, 23] on input "search" at bounding box center [271, 30] width 194 height 23
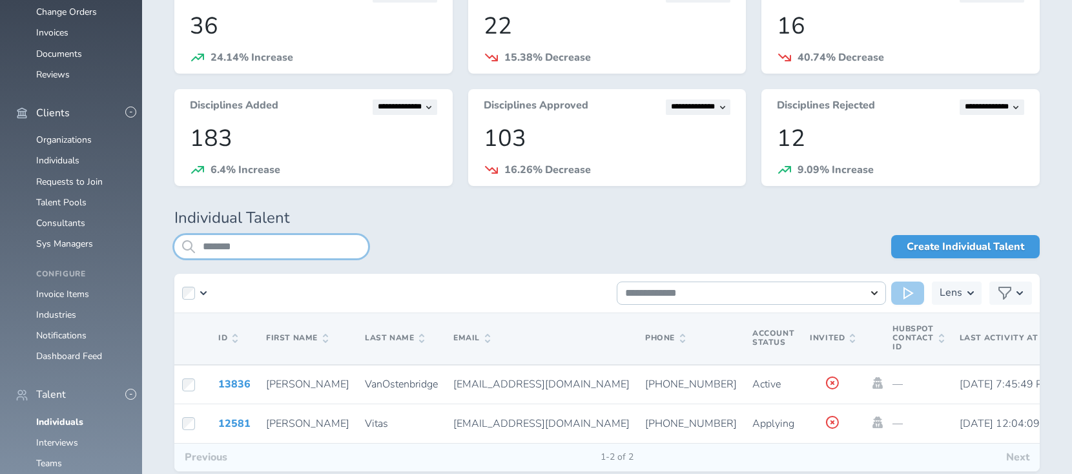
scroll to position [288, 0]
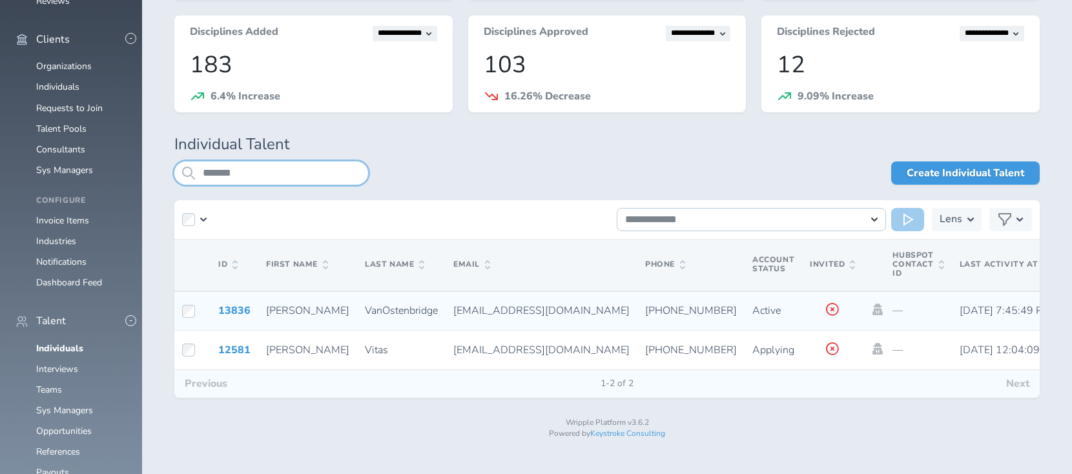
type input "*******"
click at [181, 311] on td at bounding box center [192, 310] width 36 height 39
click at [230, 311] on link "13836" at bounding box center [234, 310] width 32 height 14
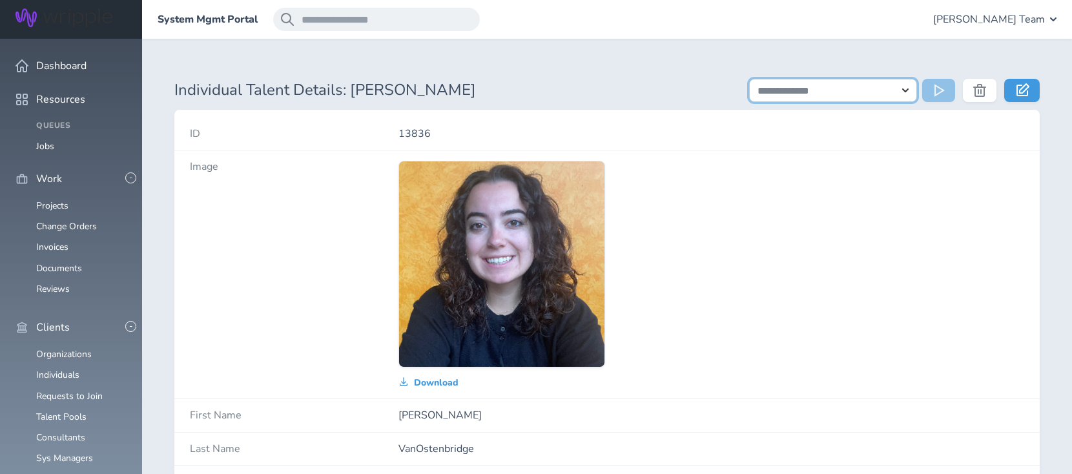
click at [900, 87] on select "**********" at bounding box center [833, 90] width 168 height 23
select select "**********"
click at [749, 79] on select "**********" at bounding box center [833, 90] width 168 height 23
click at [845, 254] on div "Download" at bounding box center [711, 274] width 626 height 227
